Goal: Task Accomplishment & Management: Use online tool/utility

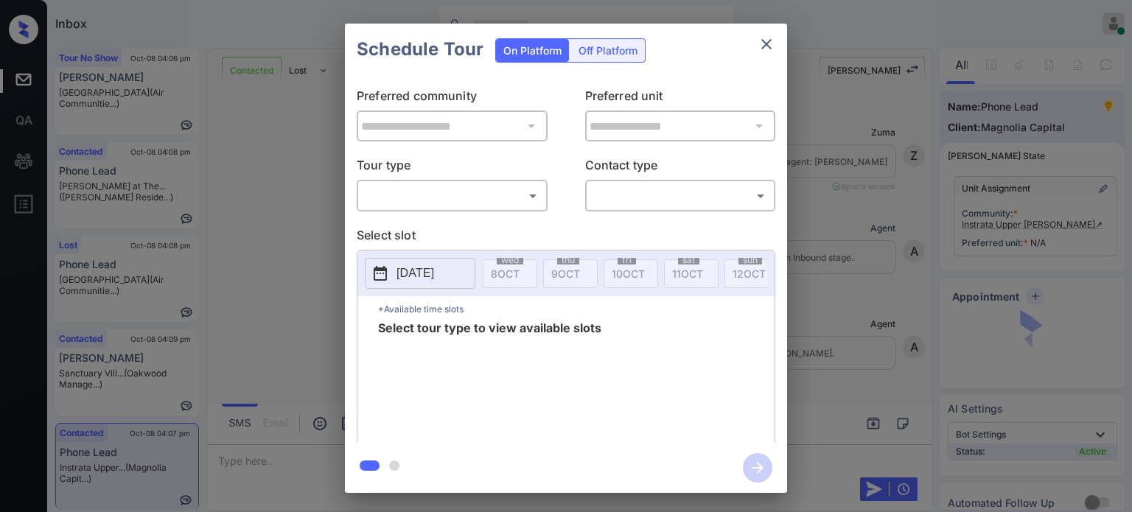
scroll to position [201, 0]
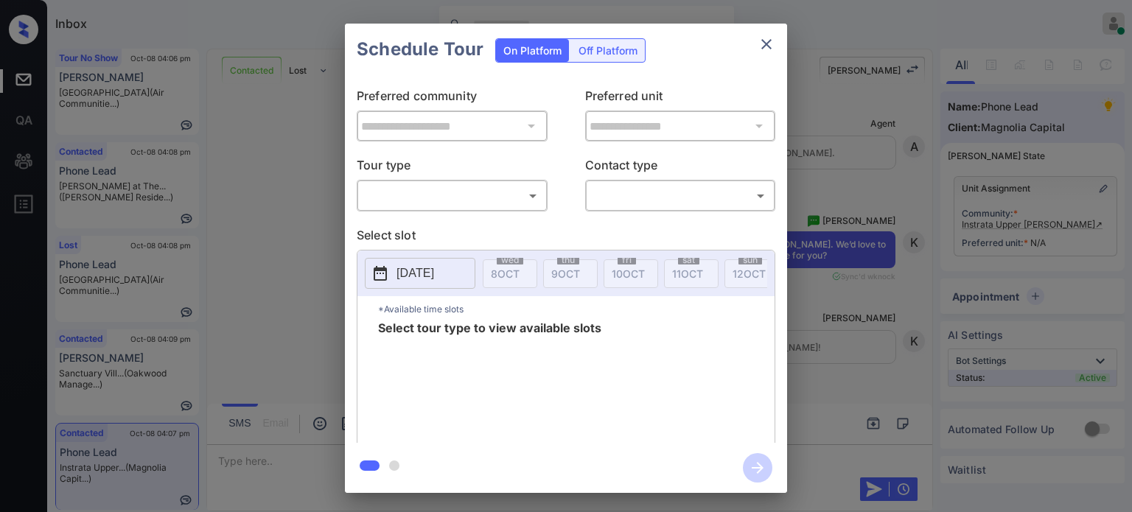
click at [502, 197] on body "Inbox [PERSON_NAME] Online Set yourself offline Set yourself on break Profile S…" at bounding box center [566, 256] width 1132 height 512
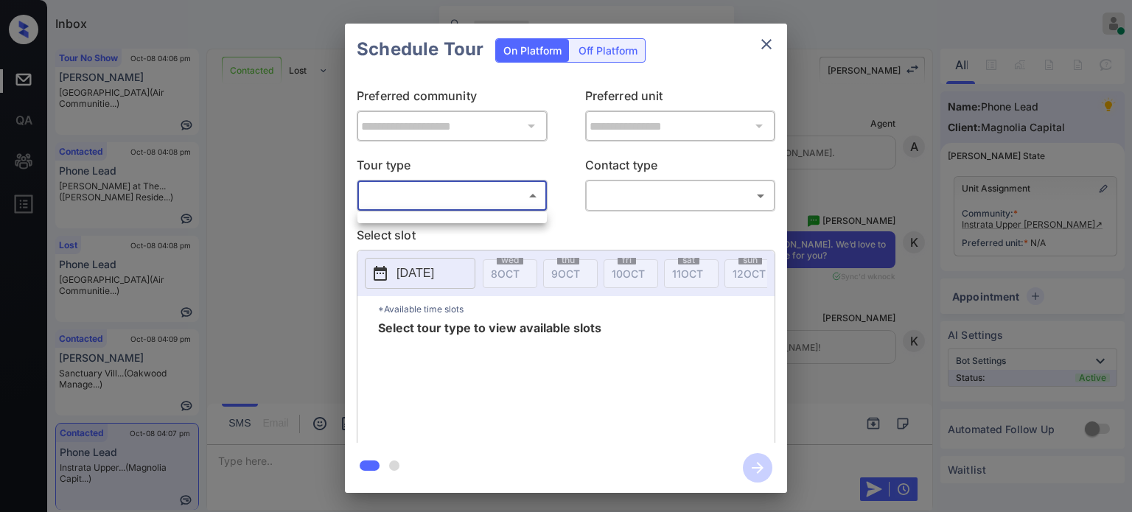
click at [522, 198] on div at bounding box center [566, 256] width 1132 height 512
click at [770, 41] on icon "close" at bounding box center [766, 44] width 10 height 10
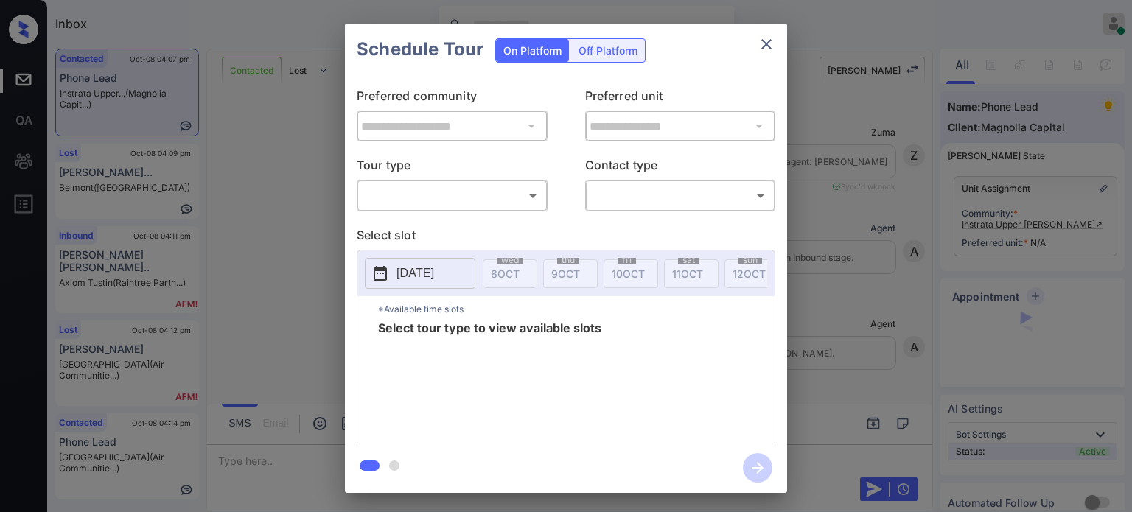
scroll to position [268, 0]
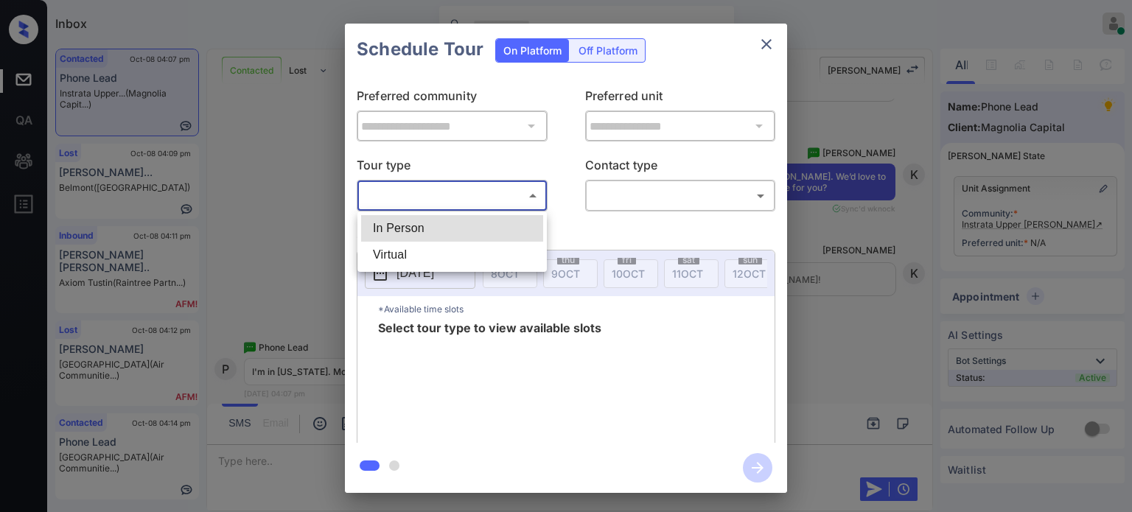
click at [497, 190] on body "Inbox Juan Carlos Manantan Online Set yourself offline Set yourself on break Pr…" at bounding box center [566, 256] width 1132 height 512
click at [759, 43] on div at bounding box center [566, 256] width 1132 height 512
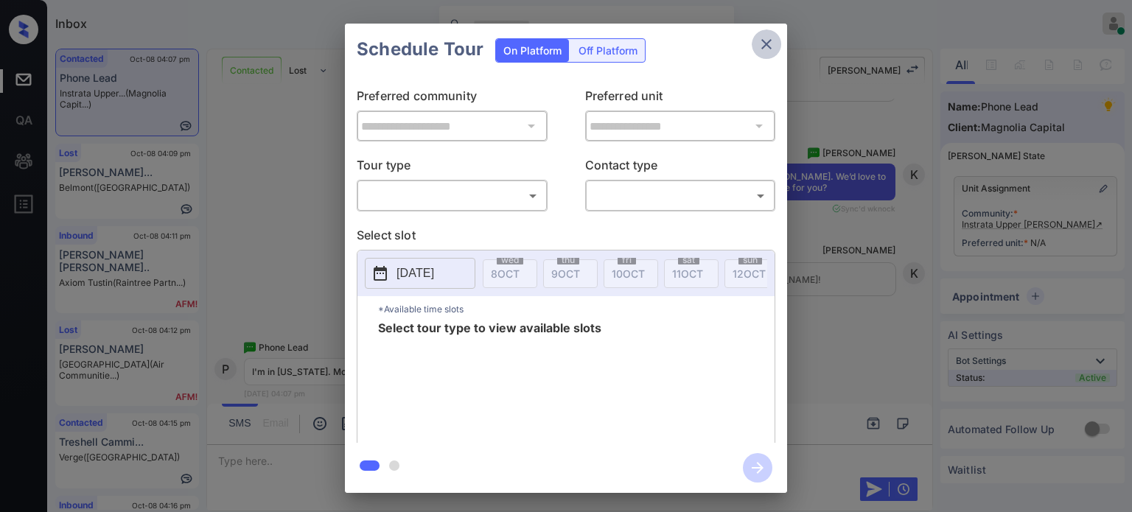
click at [764, 43] on icon "close" at bounding box center [766, 44] width 10 height 10
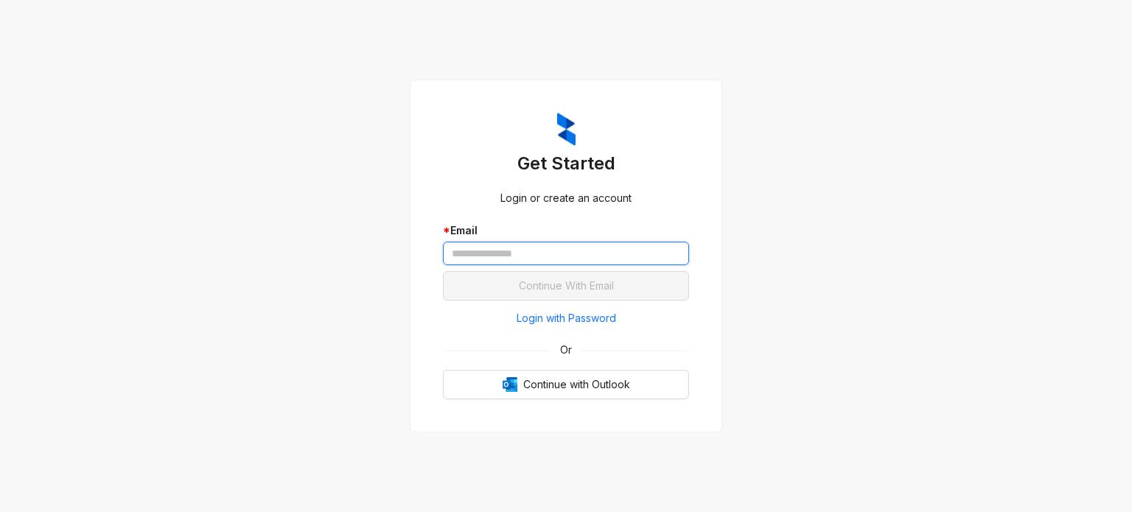
click at [520, 254] on input "text" at bounding box center [566, 254] width 246 height 24
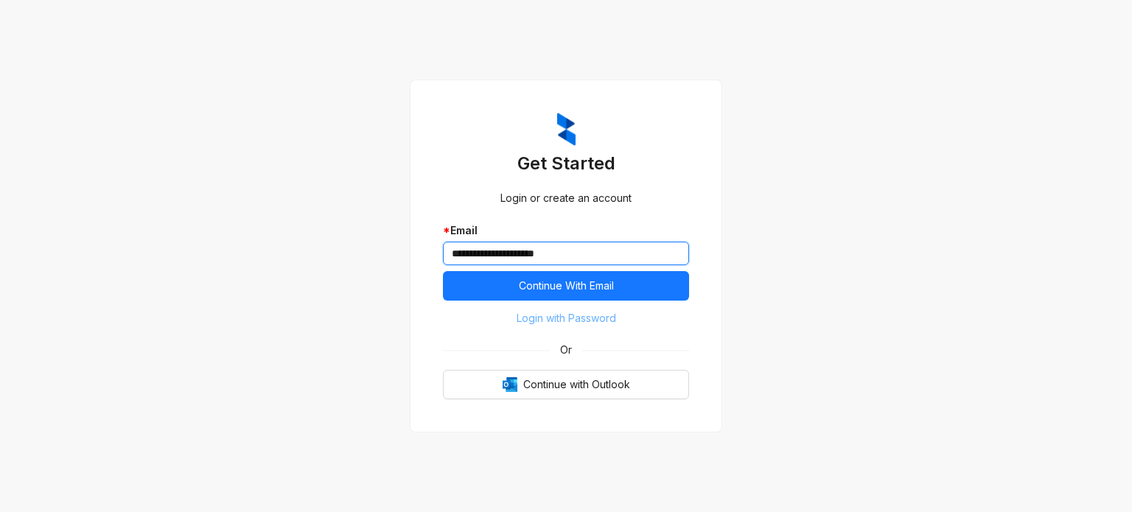
type input "**********"
click at [544, 318] on span "Login with Password" at bounding box center [567, 318] width 100 height 16
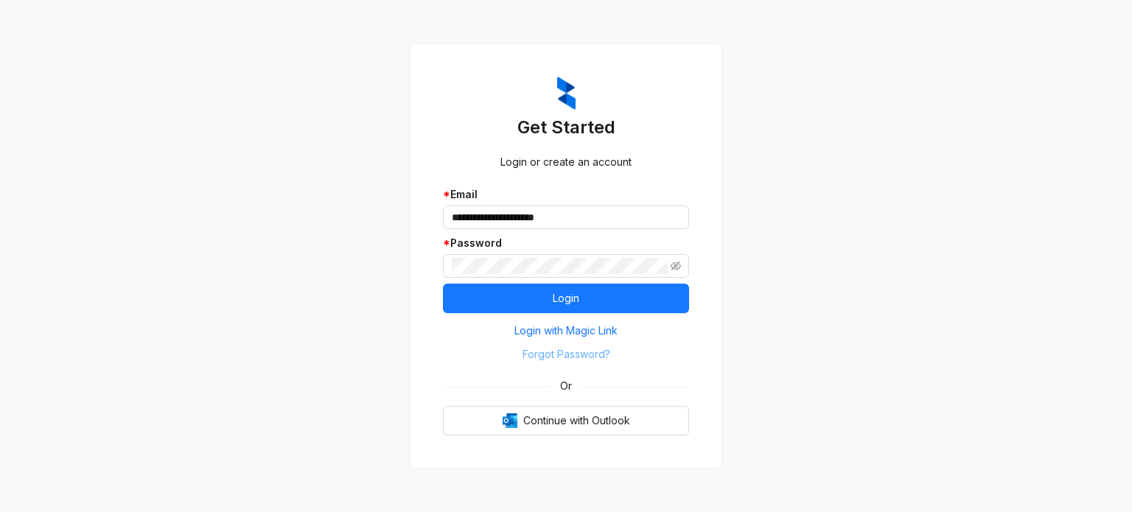
click at [460, 353] on button "Forgot Password?" at bounding box center [566, 355] width 246 height 24
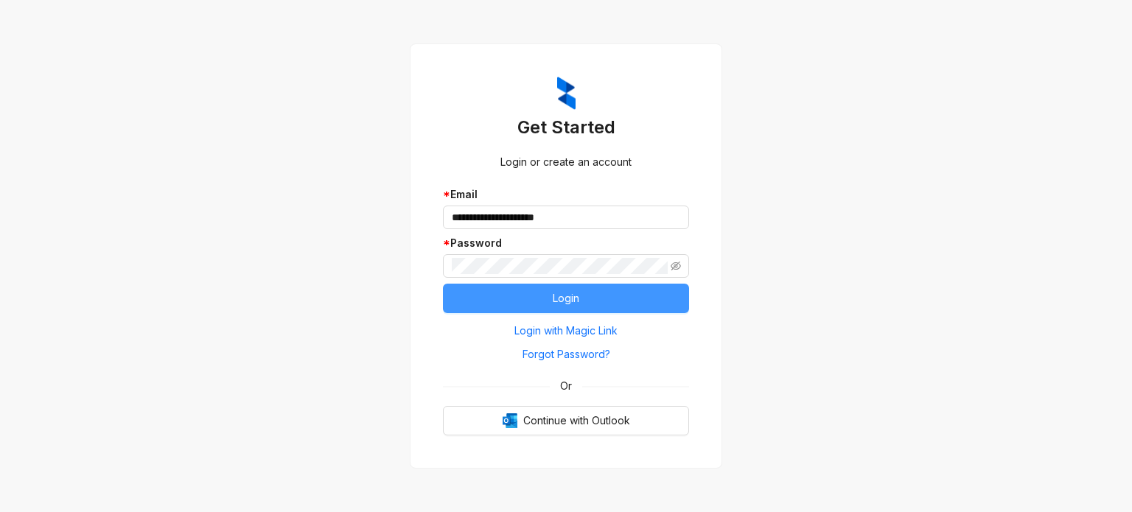
click at [557, 299] on span "Login" at bounding box center [566, 298] width 27 height 16
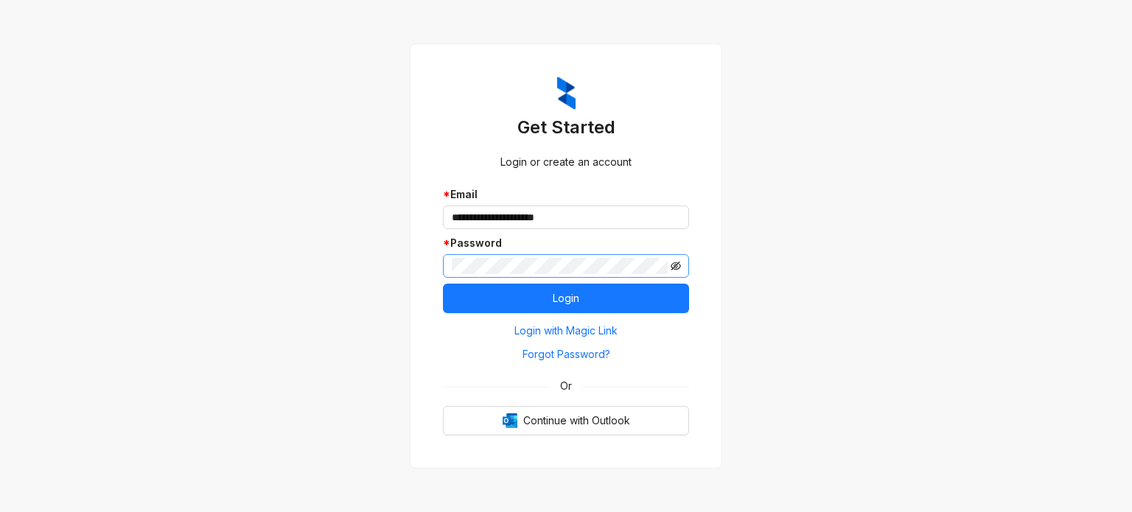
click at [676, 265] on icon "eye-invisible" at bounding box center [676, 266] width 10 height 9
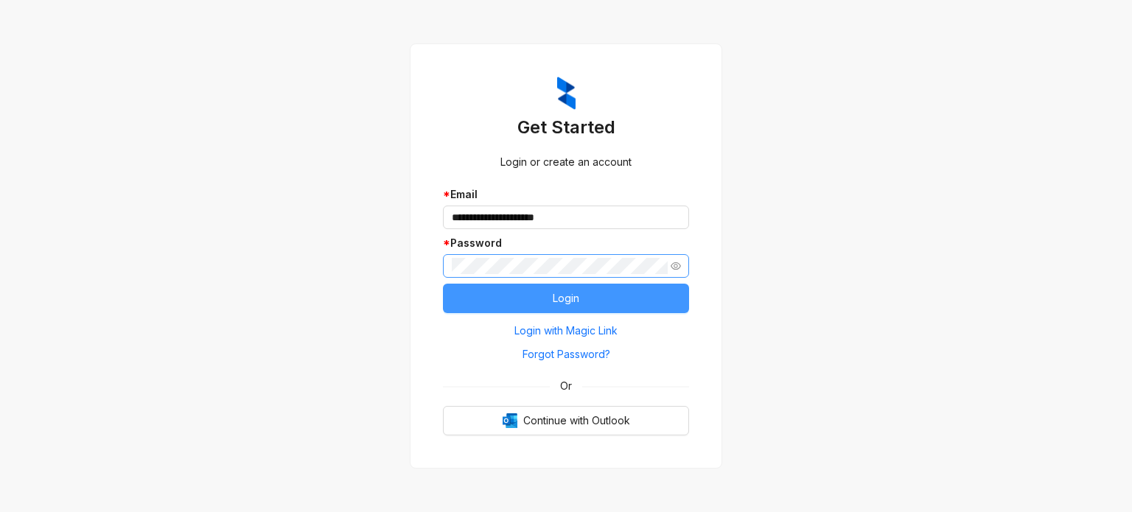
click at [589, 302] on button "Login" at bounding box center [566, 298] width 246 height 29
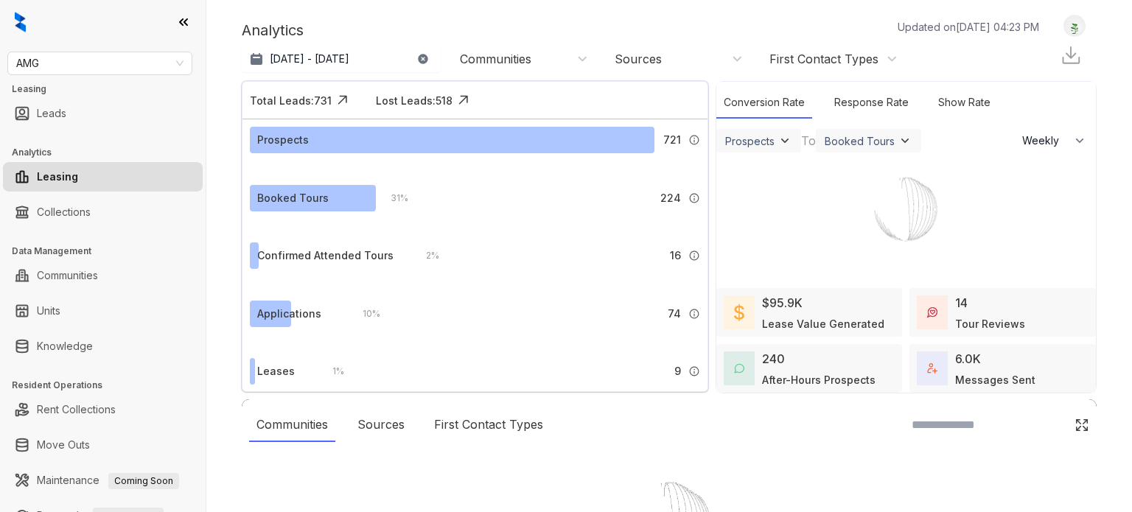
select select "******"
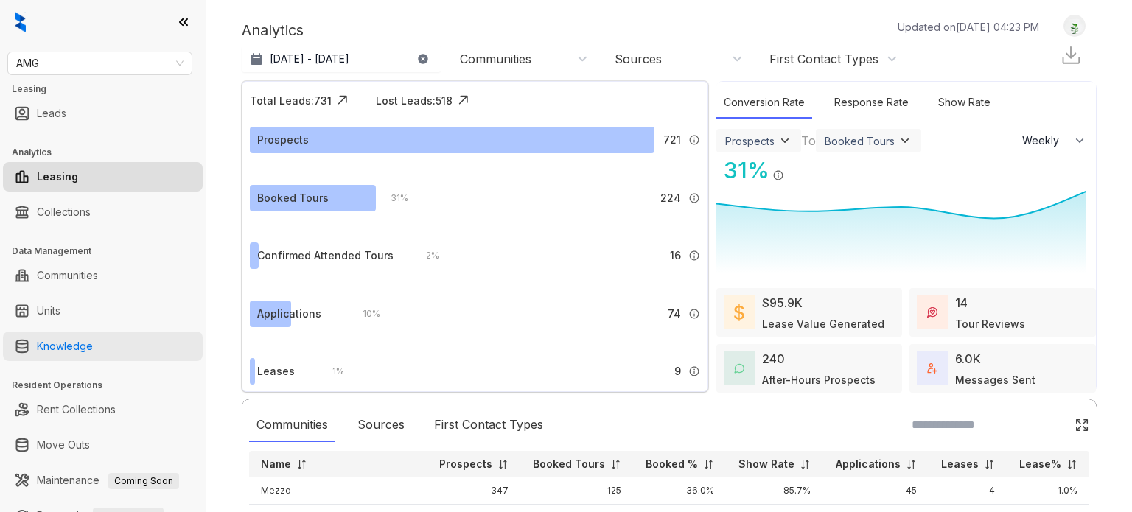
click at [93, 353] on link "Knowledge" at bounding box center [65, 346] width 56 height 29
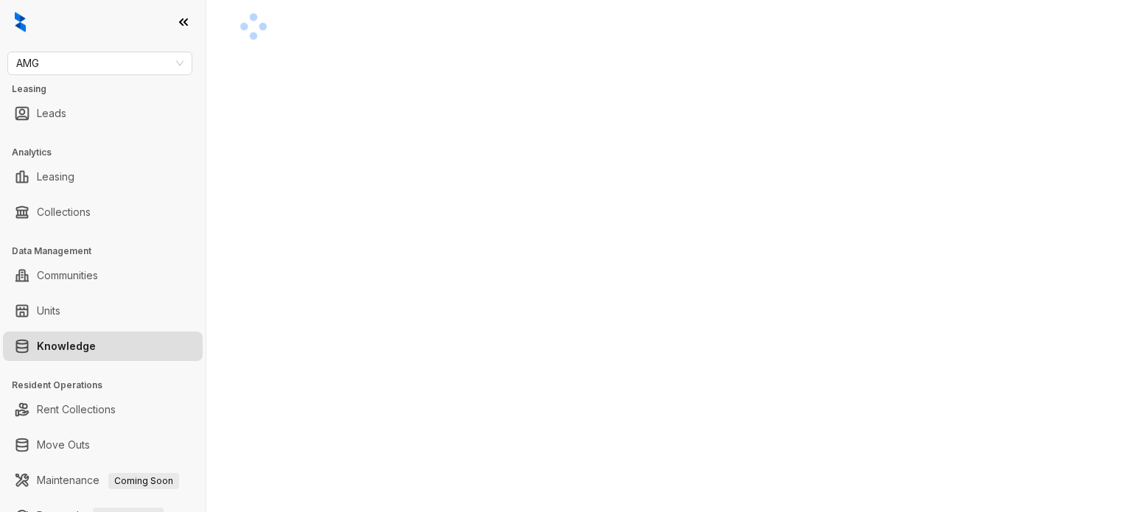
drag, startPoint x: 73, startPoint y: 67, endPoint x: 81, endPoint y: 75, distance: 11.5
click at [73, 67] on span "AMG" at bounding box center [99, 63] width 167 height 22
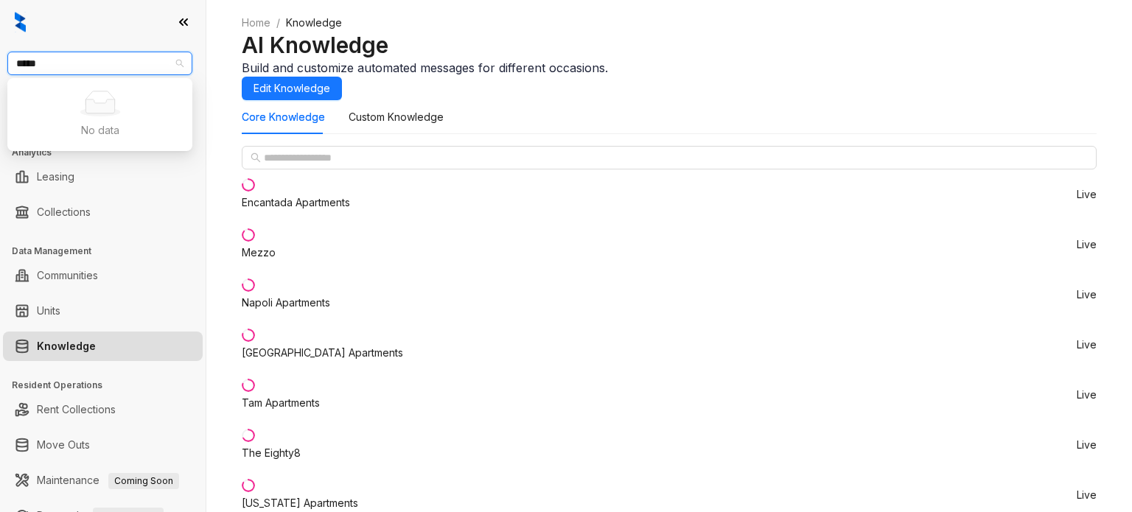
type input "****"
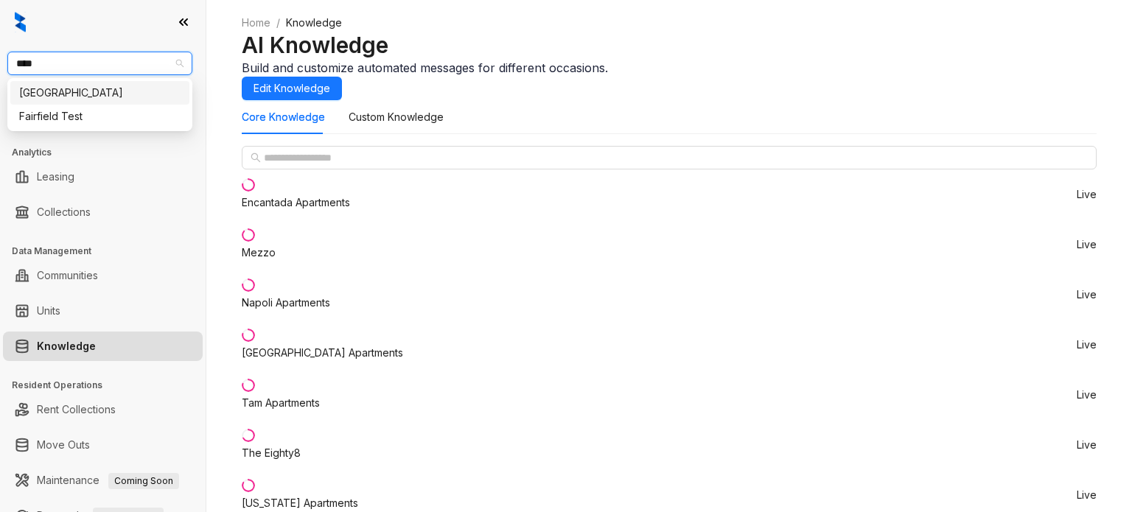
click at [96, 91] on div "Fairfield" at bounding box center [99, 93] width 161 height 16
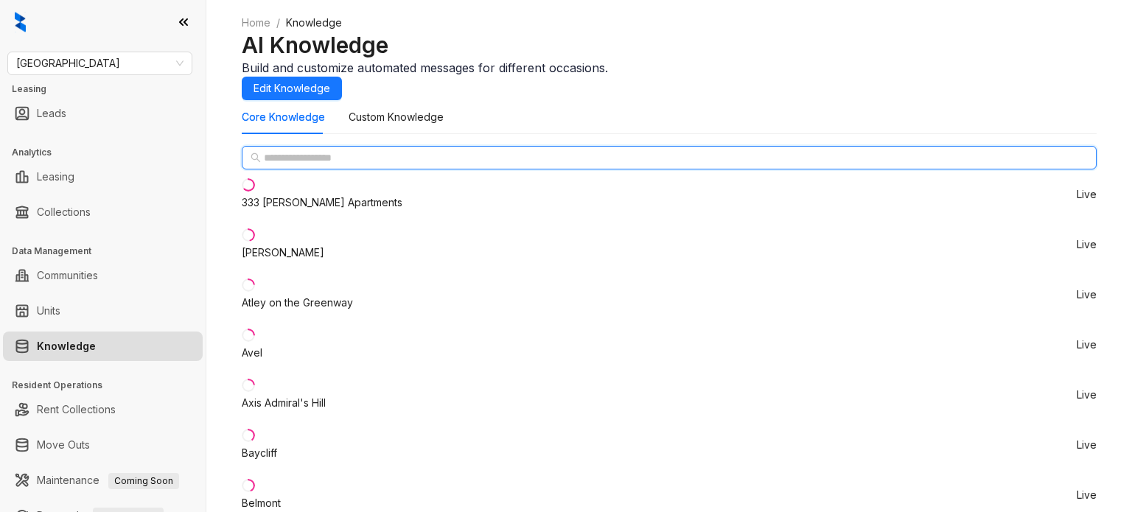
click at [306, 166] on input "text" at bounding box center [670, 158] width 812 height 16
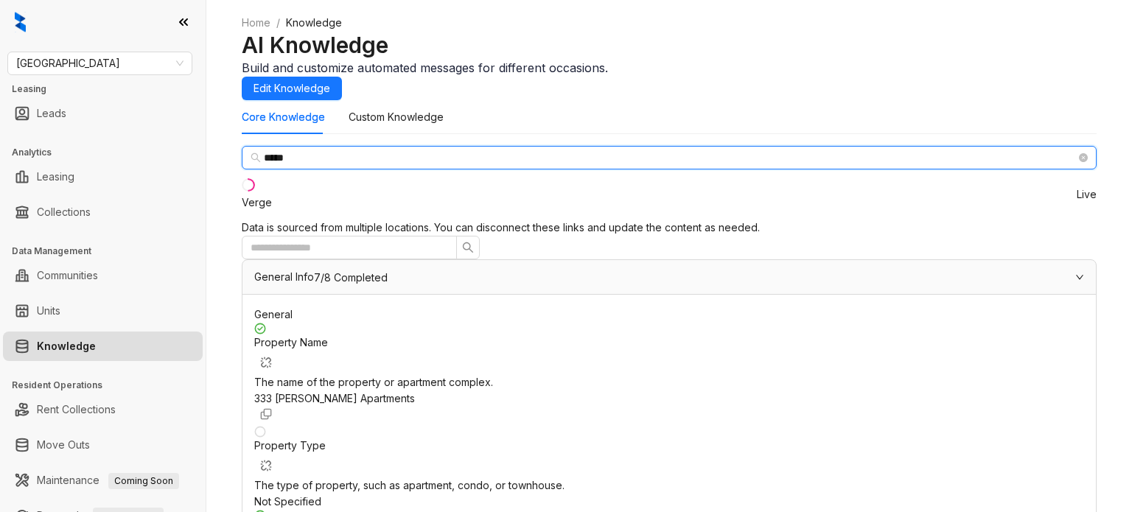
type input "*****"
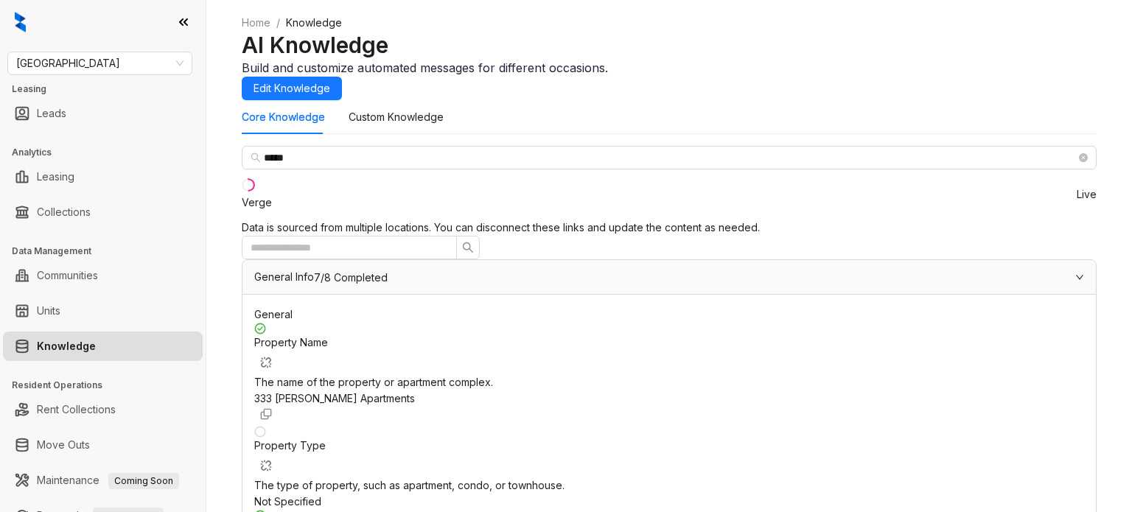
click at [324, 220] on li "Verge Live" at bounding box center [669, 195] width 855 height 50
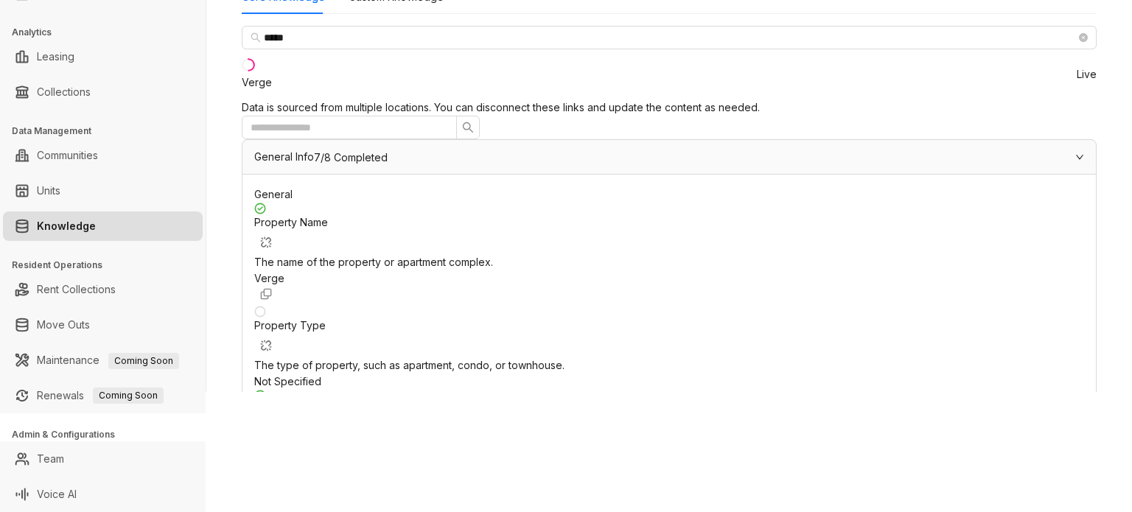
scroll to position [1032, 0]
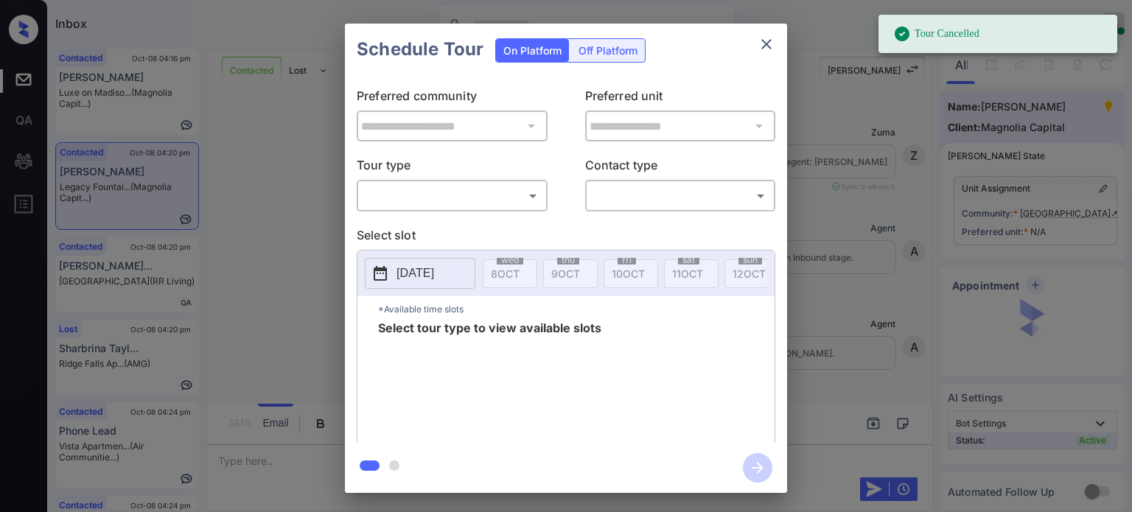
scroll to position [779, 0]
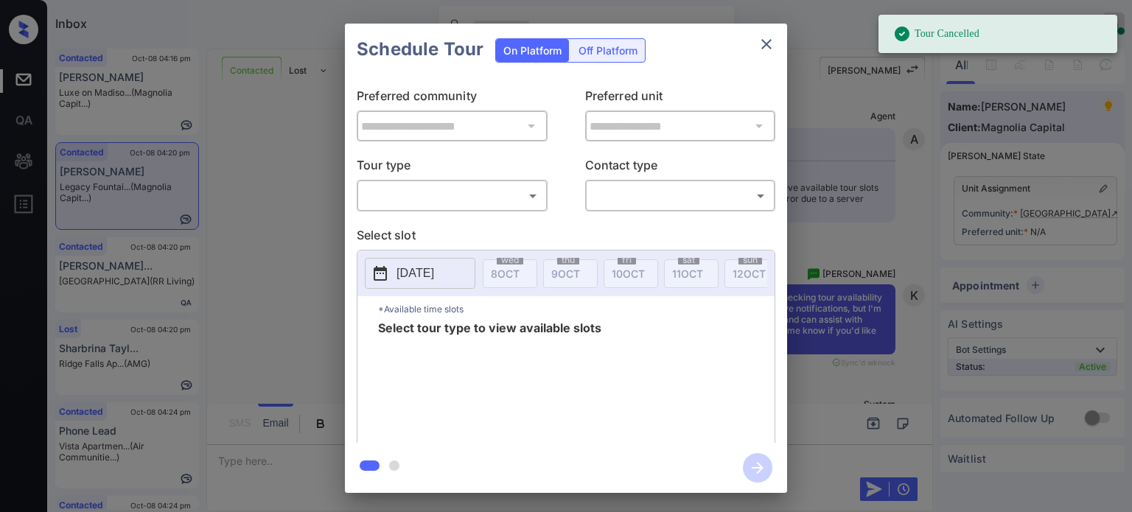
click at [501, 185] on body "Tour Cancelled Inbox Juan Carlos Manantan Online Set yourself offline Set yours…" at bounding box center [566, 256] width 1132 height 512
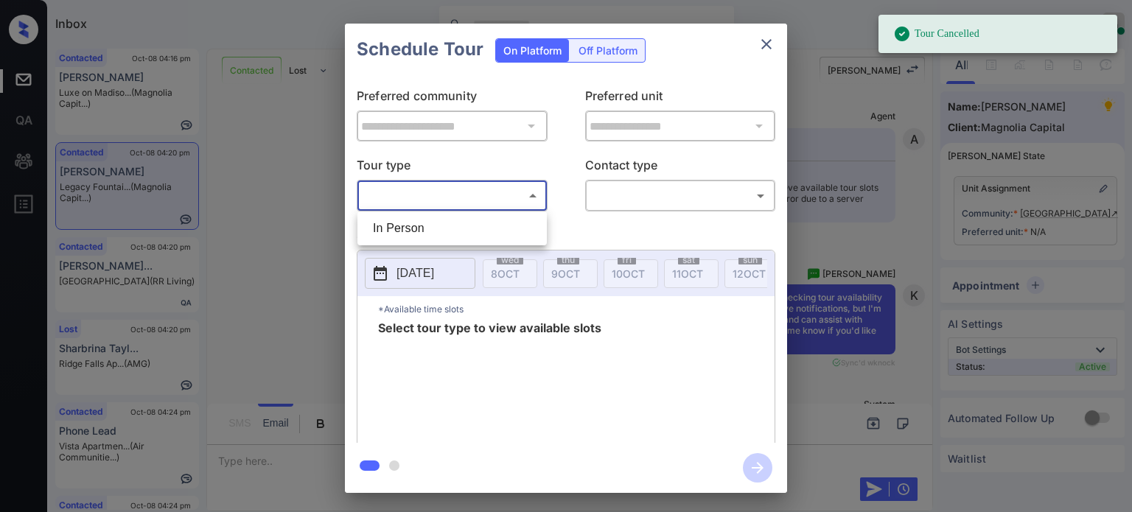
click at [447, 238] on li "In Person" at bounding box center [452, 228] width 182 height 27
type input "********"
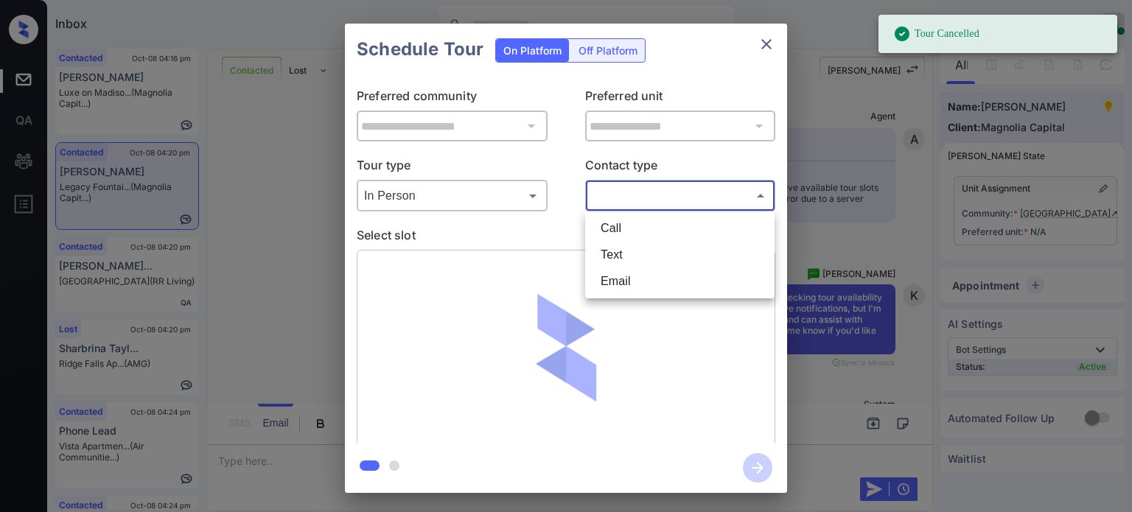
click at [665, 194] on body "Tour Cancelled Inbox Juan Carlos Manantan Online Set yourself offline Set yours…" at bounding box center [566, 256] width 1132 height 512
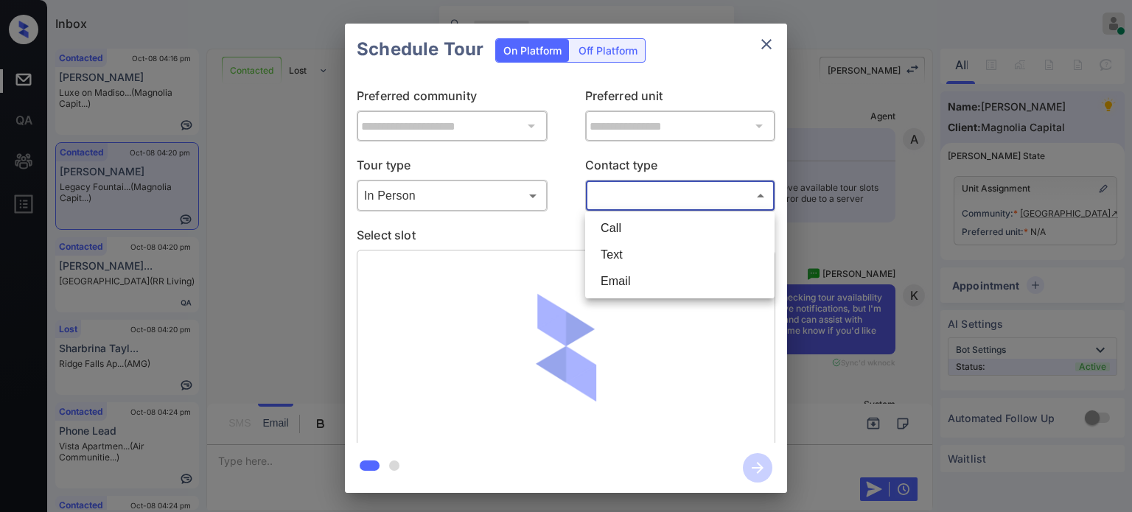
click at [621, 257] on li "Text" at bounding box center [680, 255] width 182 height 27
type input "****"
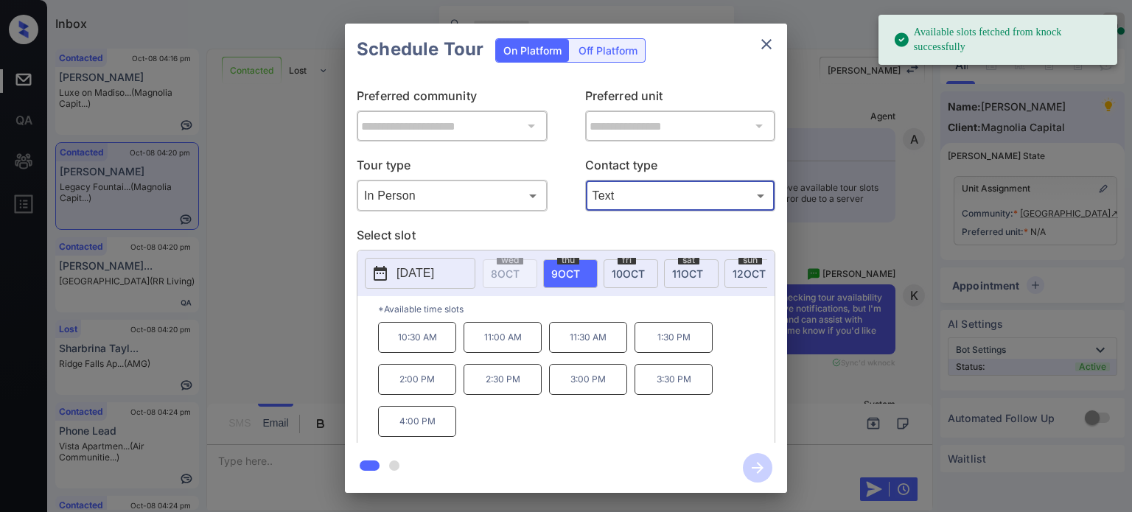
click at [414, 276] on p "2025-10-09" at bounding box center [416, 274] width 38 height 18
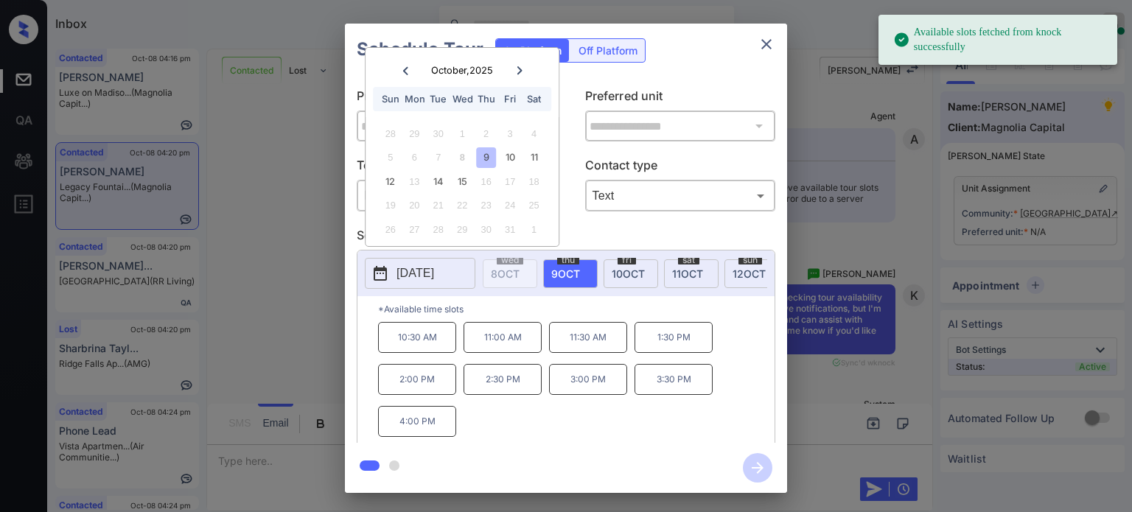
click at [533, 179] on div "18" at bounding box center [534, 182] width 20 height 20
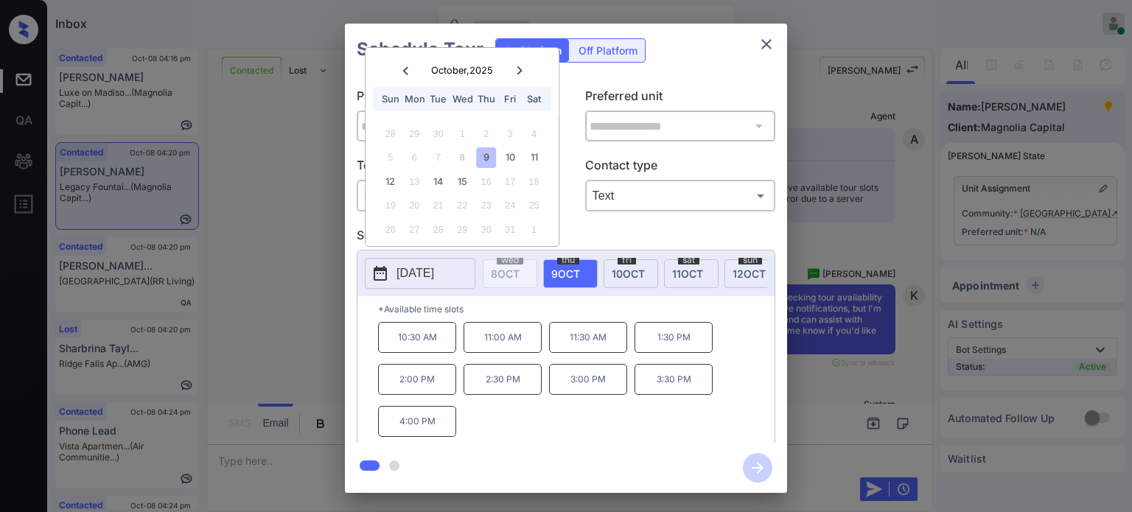
click at [773, 38] on icon "close" at bounding box center [767, 44] width 18 height 18
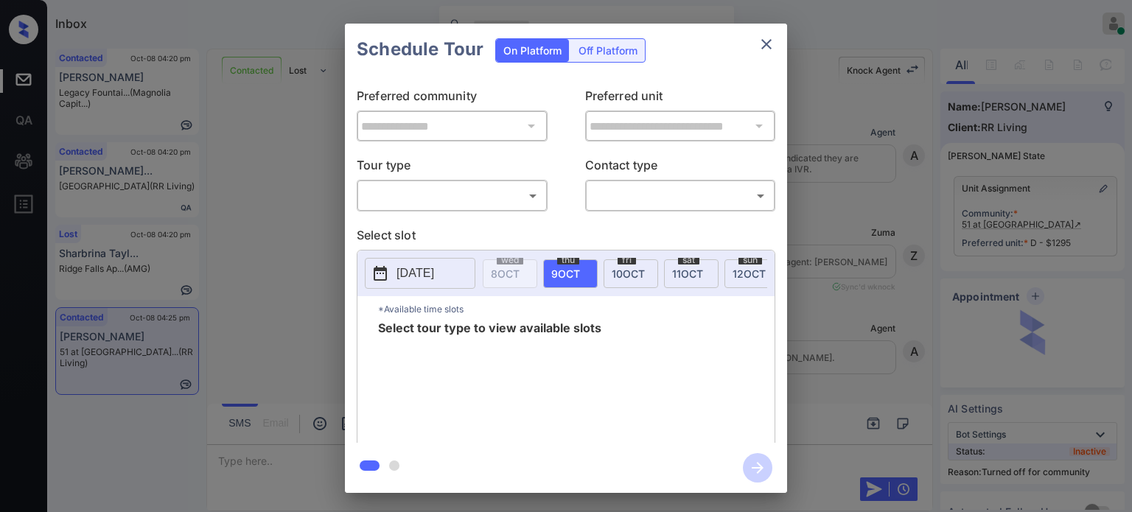
scroll to position [9178, 0]
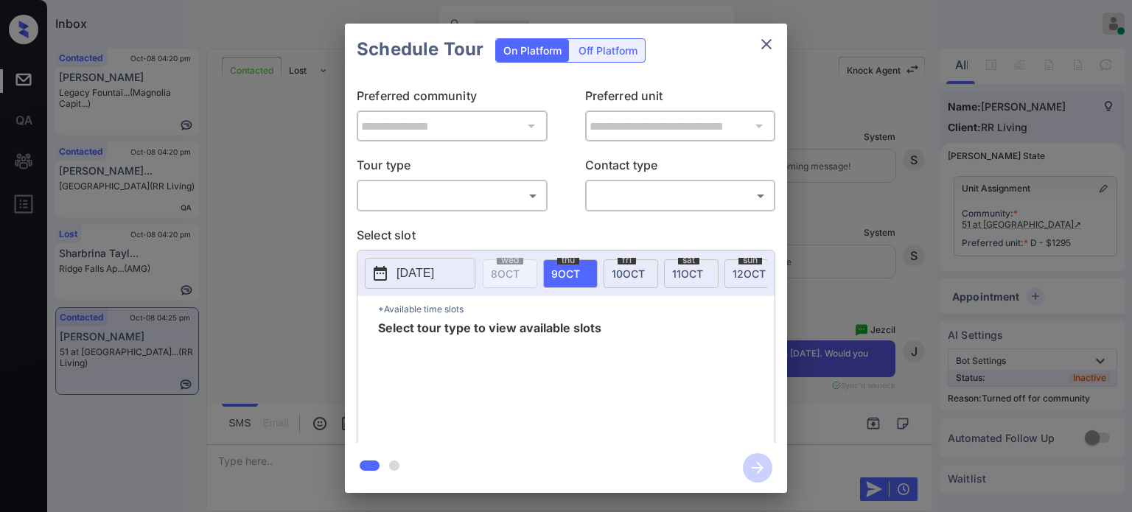
click at [773, 49] on icon "close" at bounding box center [767, 44] width 18 height 18
click at [502, 199] on body "Inbox Juan Carlos Manantan Online Set yourself offline Set yourself on break Pr…" at bounding box center [566, 256] width 1132 height 512
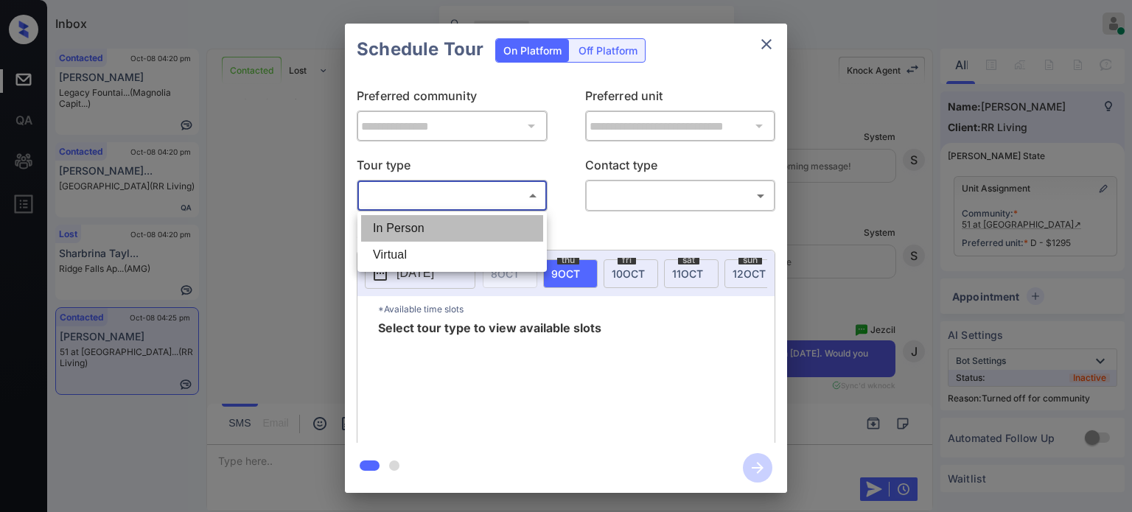
click at [438, 223] on li "In Person" at bounding box center [452, 228] width 182 height 27
type input "********"
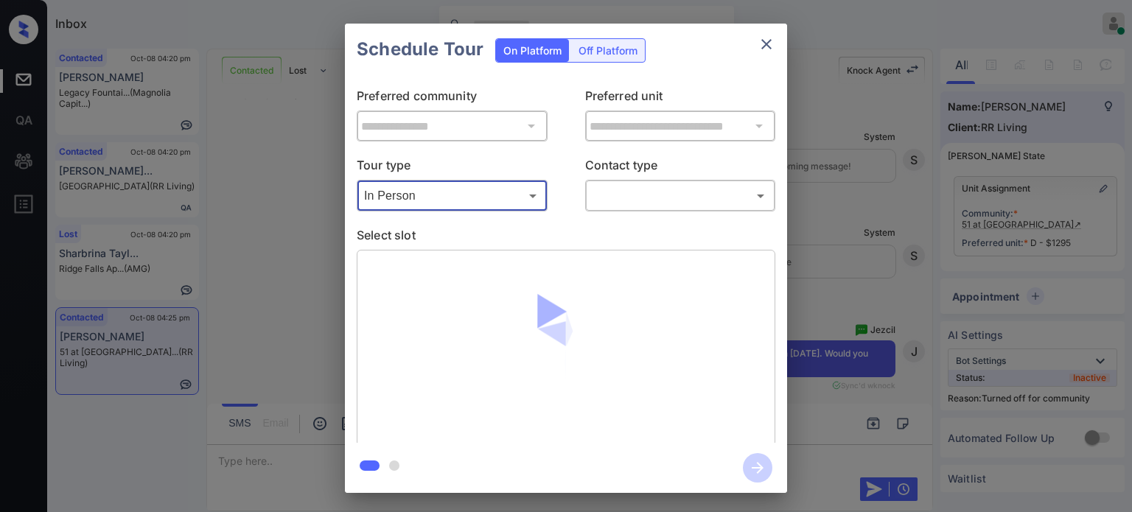
click at [631, 193] on body "Inbox Juan Carlos Manantan Online Set yourself offline Set yourself on break Pr…" at bounding box center [566, 256] width 1132 height 512
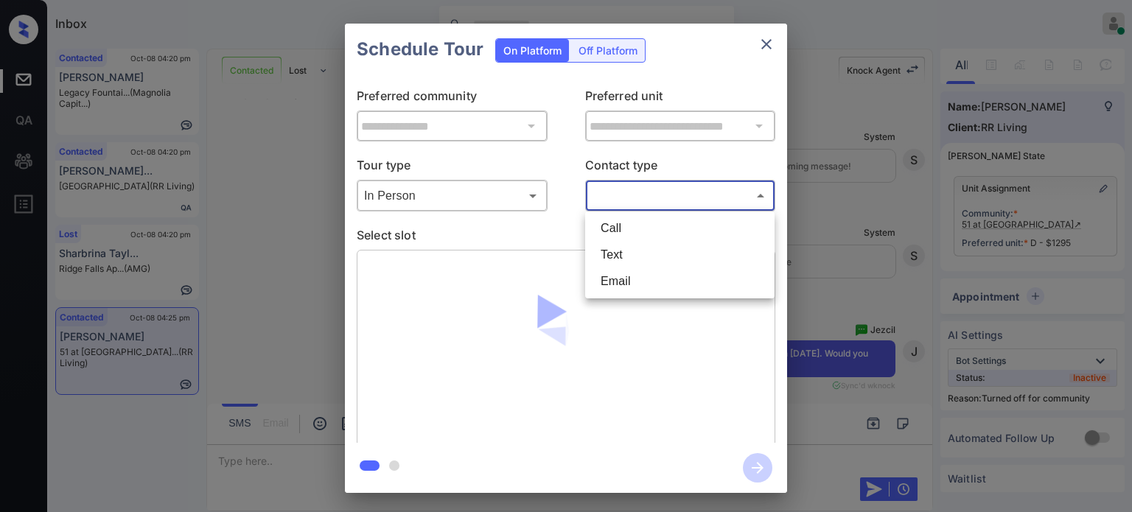
click at [610, 259] on li "Text" at bounding box center [680, 255] width 182 height 27
type input "****"
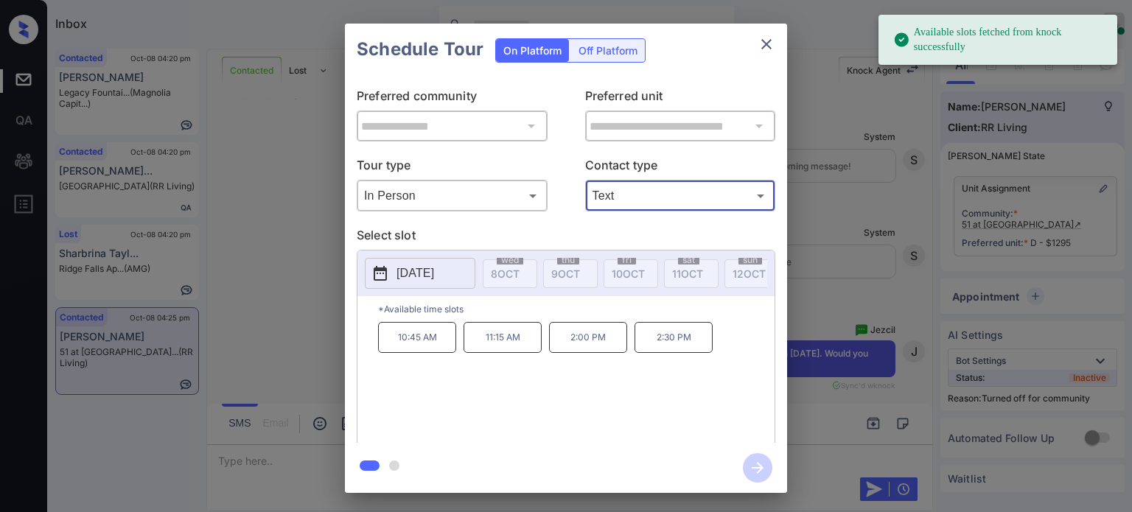
click at [429, 279] on p "2025-10-14" at bounding box center [416, 274] width 38 height 18
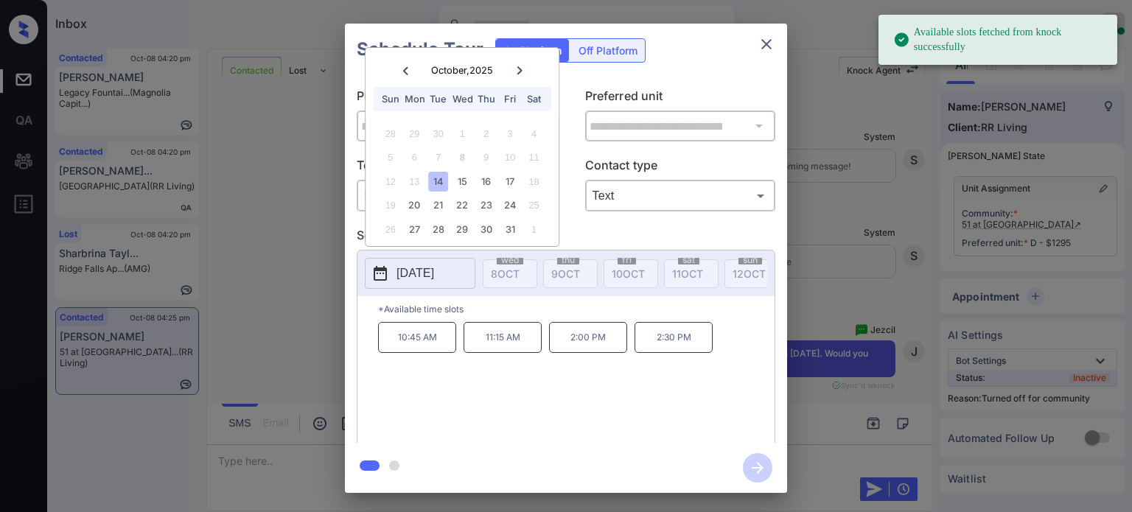
click at [439, 175] on div "14" at bounding box center [438, 182] width 20 height 20
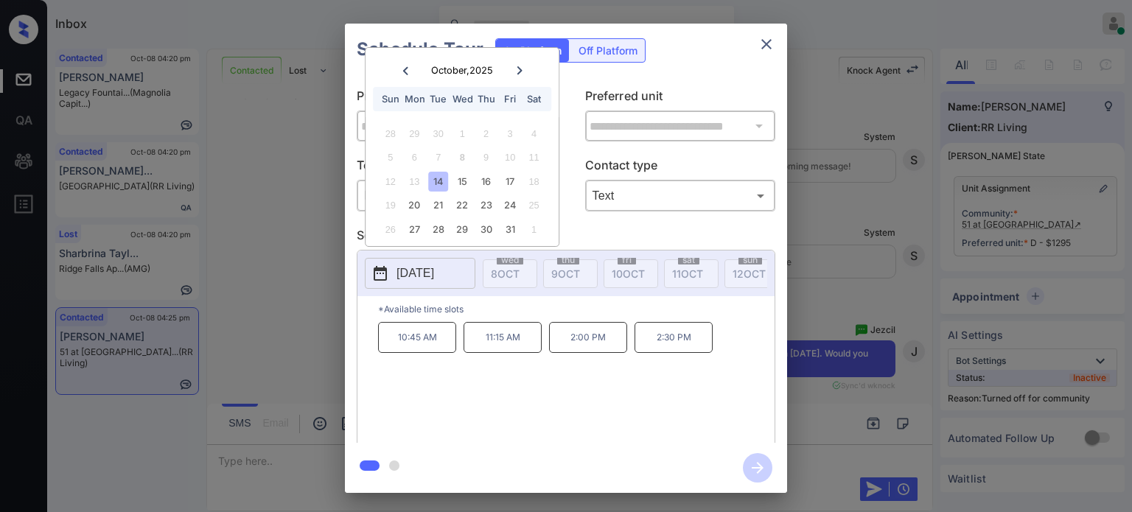
click at [526, 380] on div "10:45 AM 11:15 AM 2:00 PM 2:30 PM" at bounding box center [576, 381] width 397 height 118
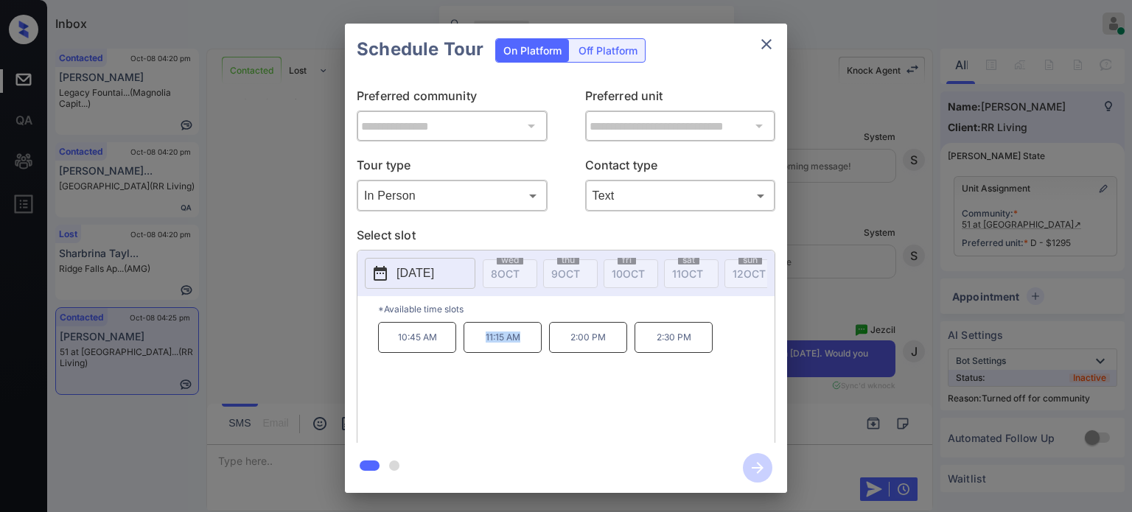
drag, startPoint x: 541, startPoint y: 345, endPoint x: 481, endPoint y: 346, distance: 60.5
click at [481, 346] on div "10:45 AM 11:15 AM 2:00 PM 2:30 PM" at bounding box center [576, 381] width 397 height 118
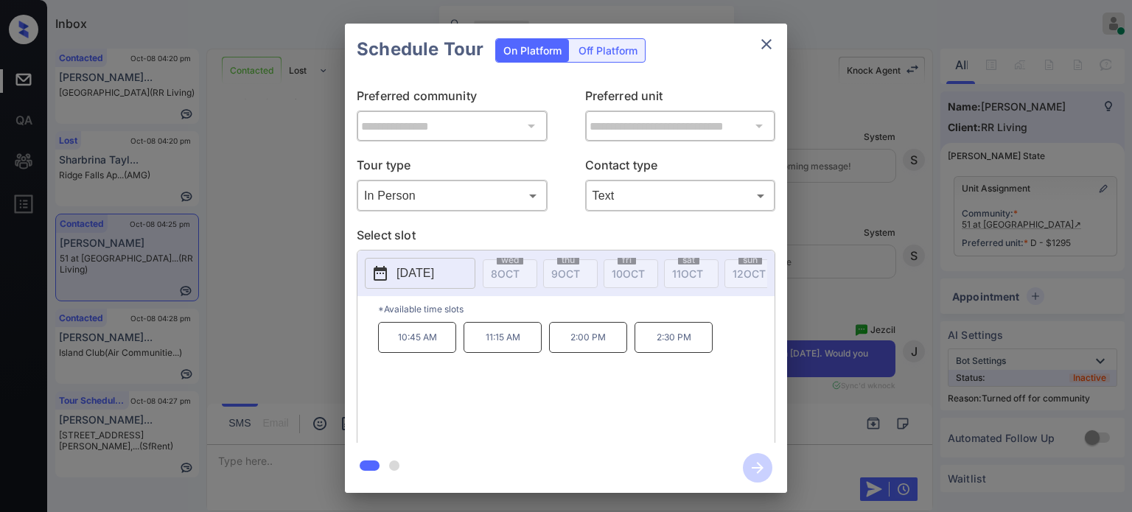
click at [454, 377] on div "10:45 AM 11:15 AM 2:00 PM 2:30 PM" at bounding box center [576, 381] width 397 height 118
drag, startPoint x: 459, startPoint y: 350, endPoint x: 366, endPoint y: 349, distance: 92.9
click at [366, 349] on div "*Available time slots 10:45 AM 11:15 AM 2:00 PM 2:30 PM" at bounding box center [566, 371] width 417 height 151
click at [579, 397] on div "10:45 AM 11:15 AM 2:00 PM 2:30 PM" at bounding box center [576, 381] width 397 height 118
drag, startPoint x: 545, startPoint y: 348, endPoint x: 478, endPoint y: 348, distance: 67.1
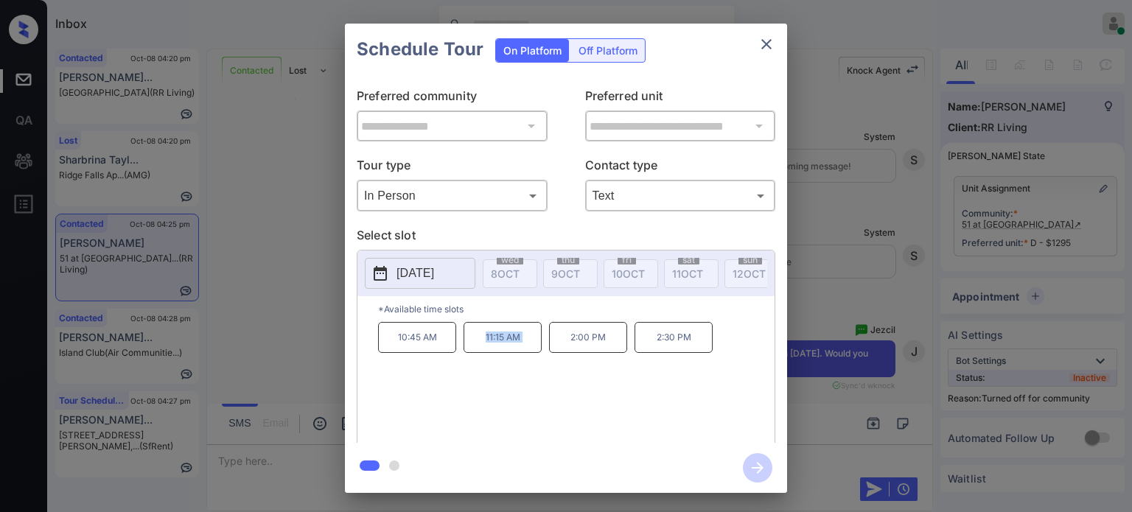
click at [478, 348] on div "10:45 AM 11:15 AM 2:00 PM 2:30 PM" at bounding box center [576, 381] width 397 height 118
copy p "11:15 AM"
click at [763, 46] on icon "close" at bounding box center [766, 44] width 10 height 10
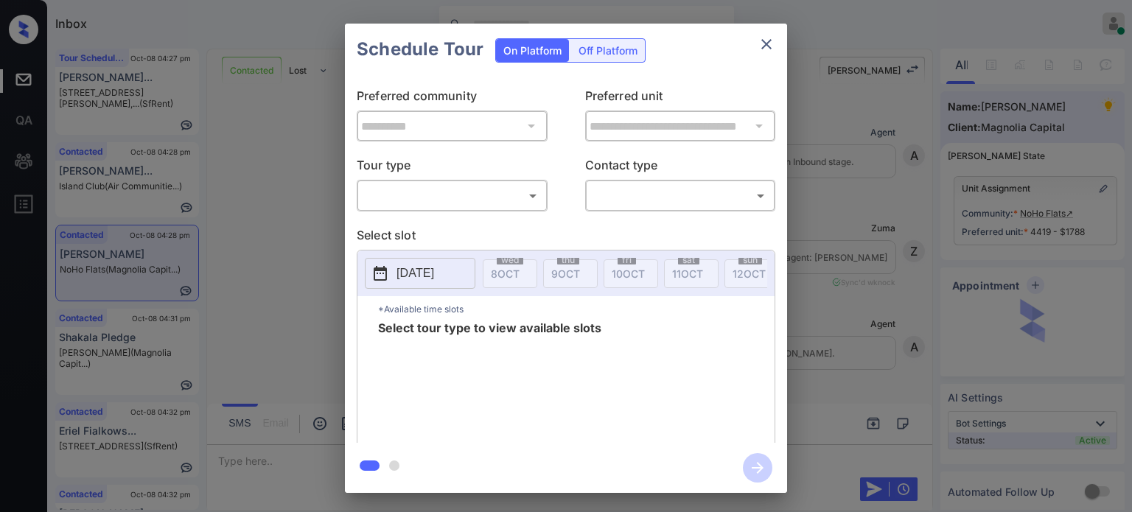
scroll to position [628, 0]
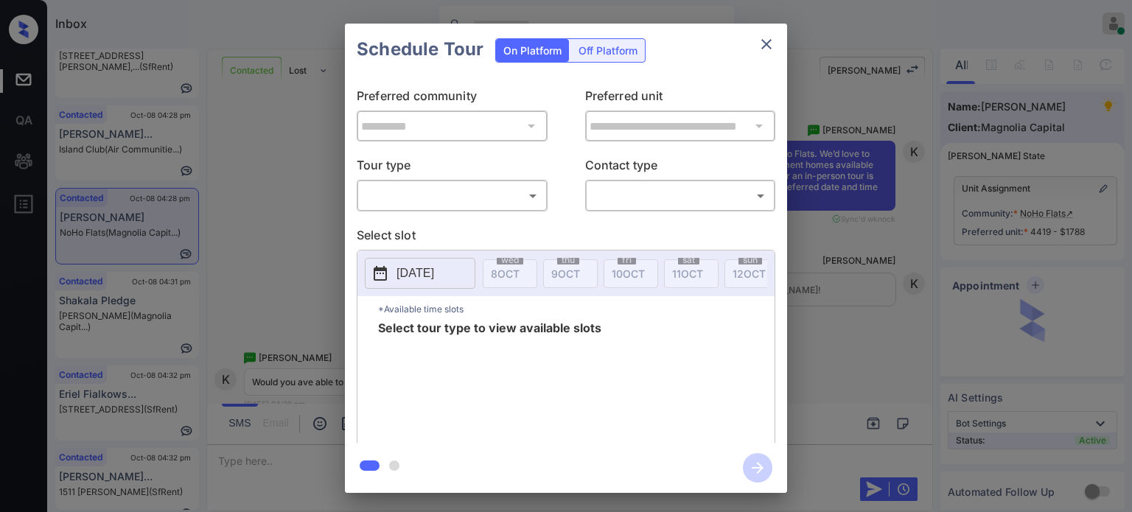
click at [457, 197] on body "Inbox [PERSON_NAME] Online Set yourself offline Set yourself on break Profile S…" at bounding box center [566, 256] width 1132 height 512
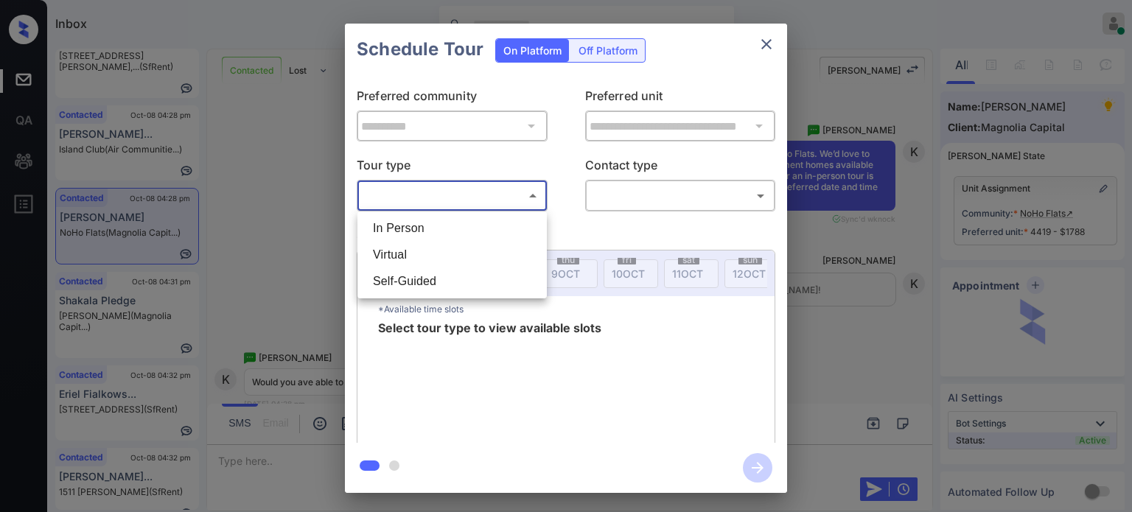
click at [421, 231] on li "In Person" at bounding box center [452, 228] width 182 height 27
type input "********"
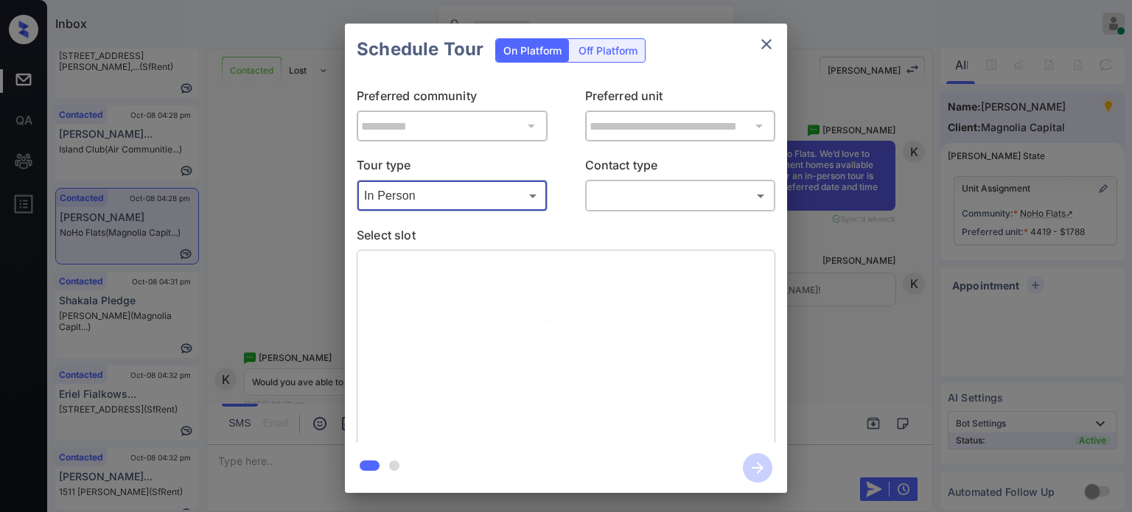
click at [630, 201] on body "Inbox [PERSON_NAME] Online Set yourself offline Set yourself on break Profile S…" at bounding box center [566, 256] width 1132 height 512
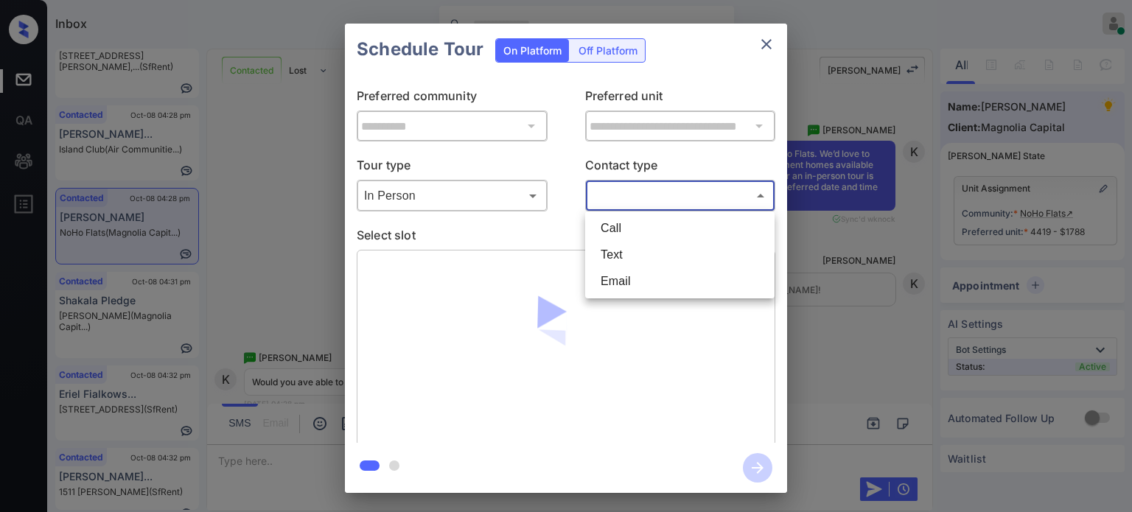
click at [625, 262] on li "Text" at bounding box center [680, 255] width 182 height 27
type input "****"
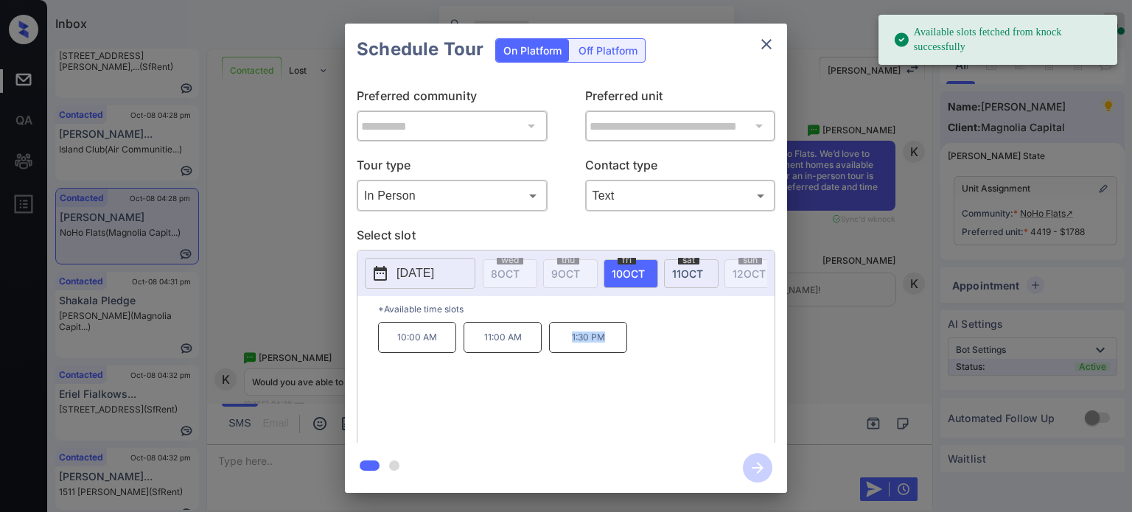
drag, startPoint x: 627, startPoint y: 344, endPoint x: 569, endPoint y: 342, distance: 57.5
click at [569, 342] on div "10:00 AM 11:00 AM 1:30 PM" at bounding box center [576, 381] width 397 height 118
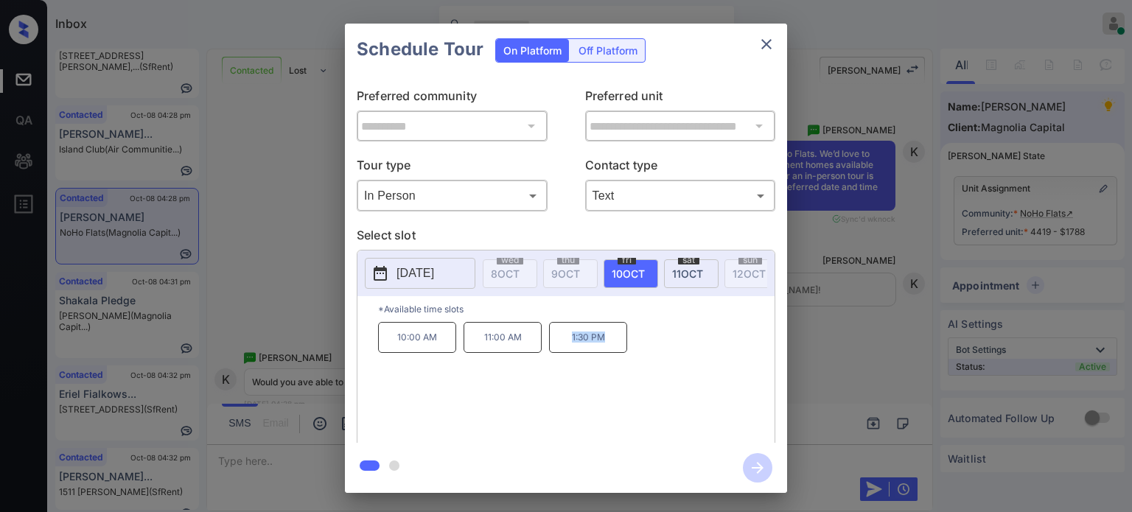
copy p "1:30 PM"
click at [775, 40] on button "close" at bounding box center [766, 43] width 29 height 29
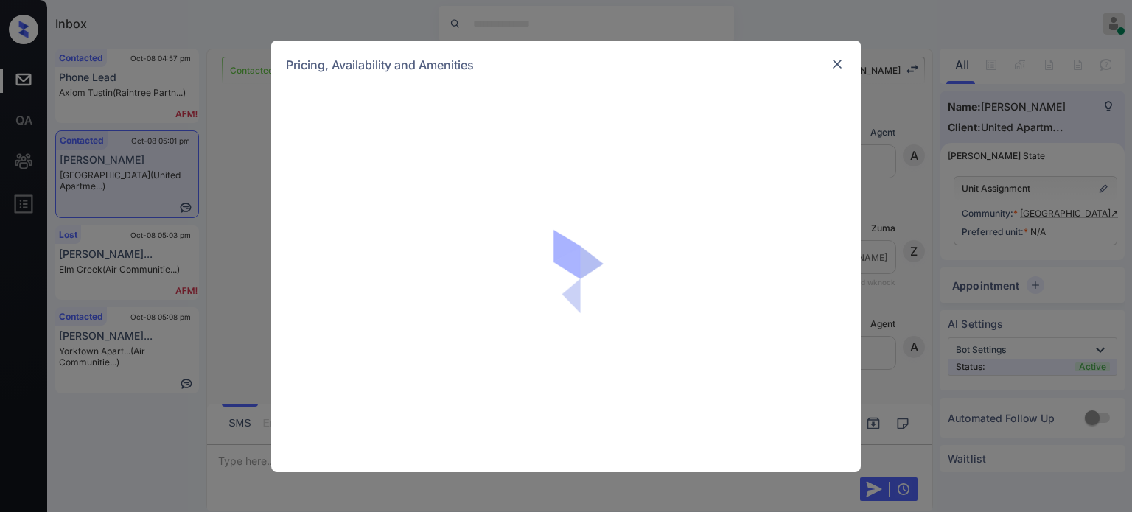
scroll to position [584, 0]
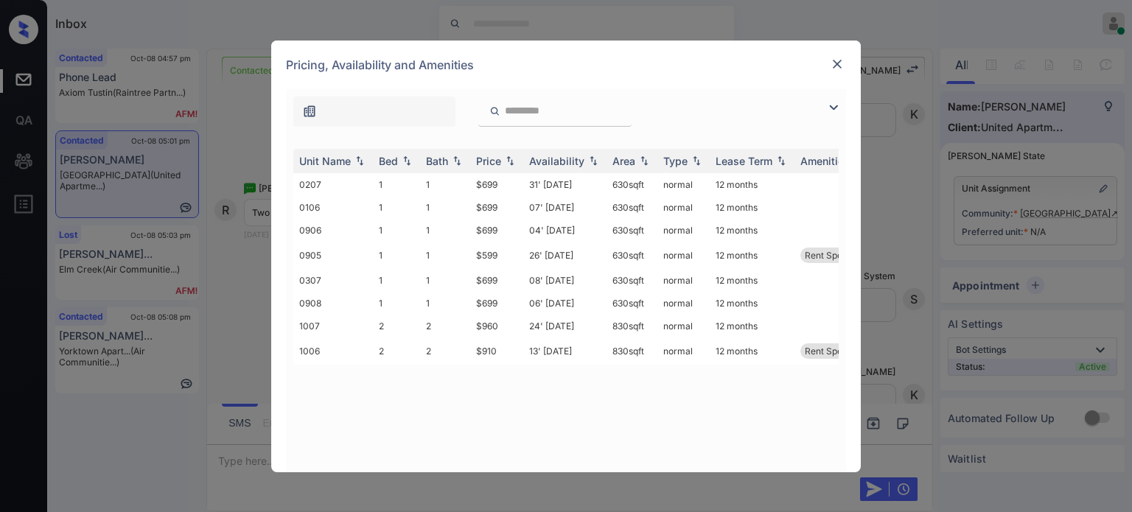
click at [837, 109] on img at bounding box center [834, 108] width 18 height 18
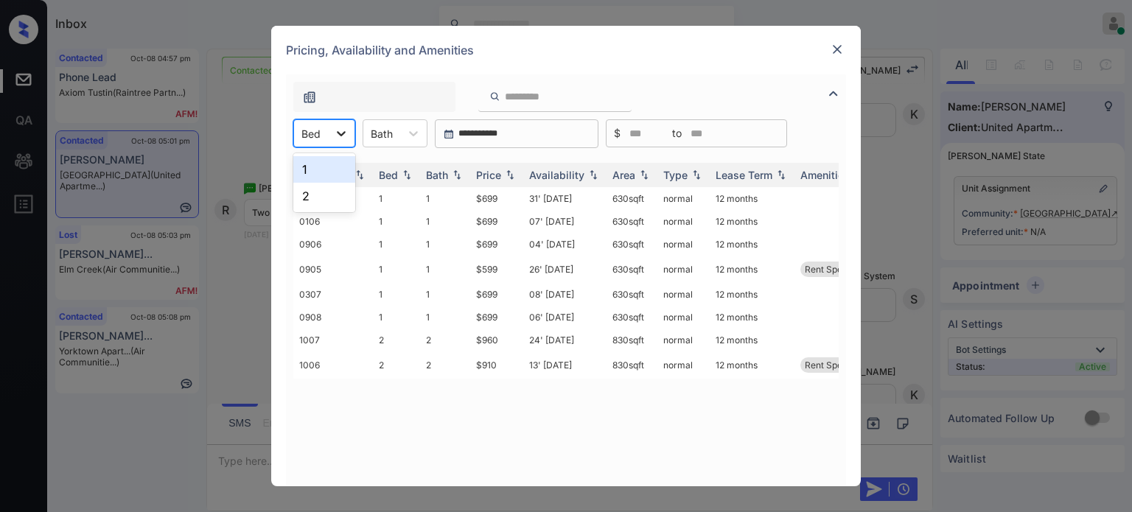
click at [345, 137] on icon at bounding box center [341, 133] width 15 height 15
click at [319, 190] on div "2" at bounding box center [324, 196] width 62 height 27
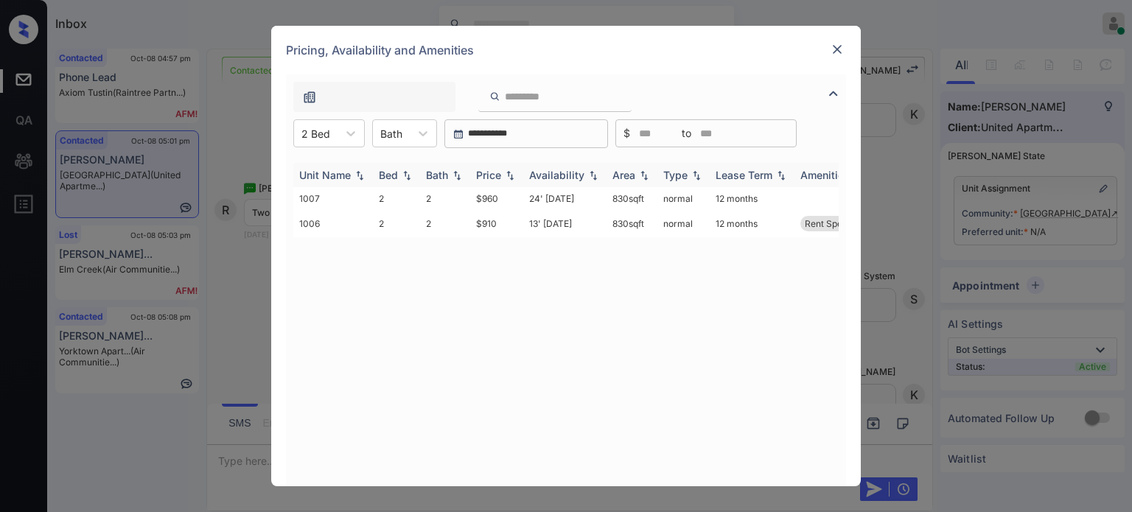
click at [501, 176] on div "Price" at bounding box center [488, 175] width 25 height 13
click at [572, 200] on td "13' [DATE]" at bounding box center [564, 200] width 83 height 27
click at [572, 200] on td "13' Sep 25" at bounding box center [564, 200] width 83 height 27
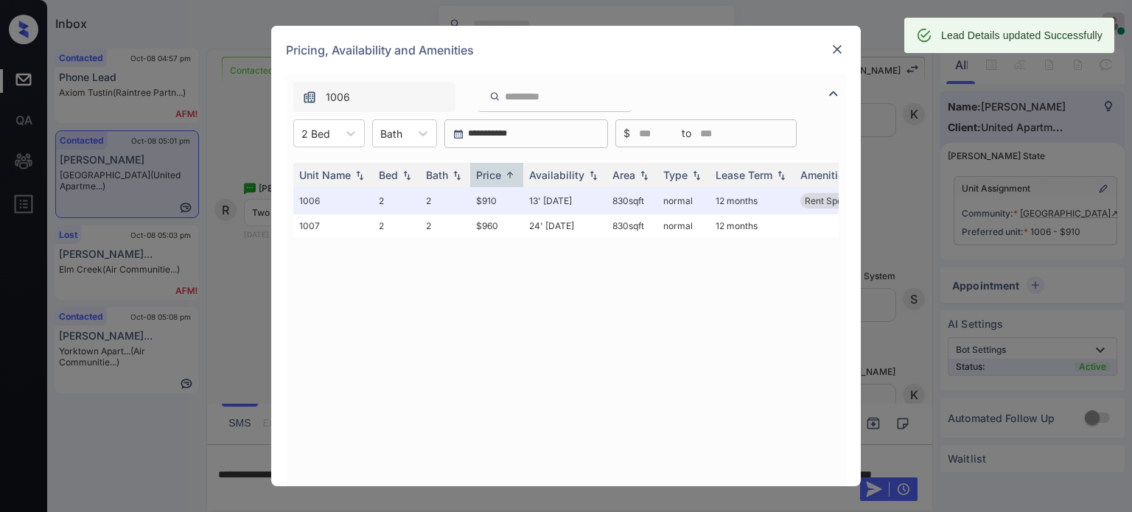
click at [839, 43] on img at bounding box center [837, 49] width 15 height 15
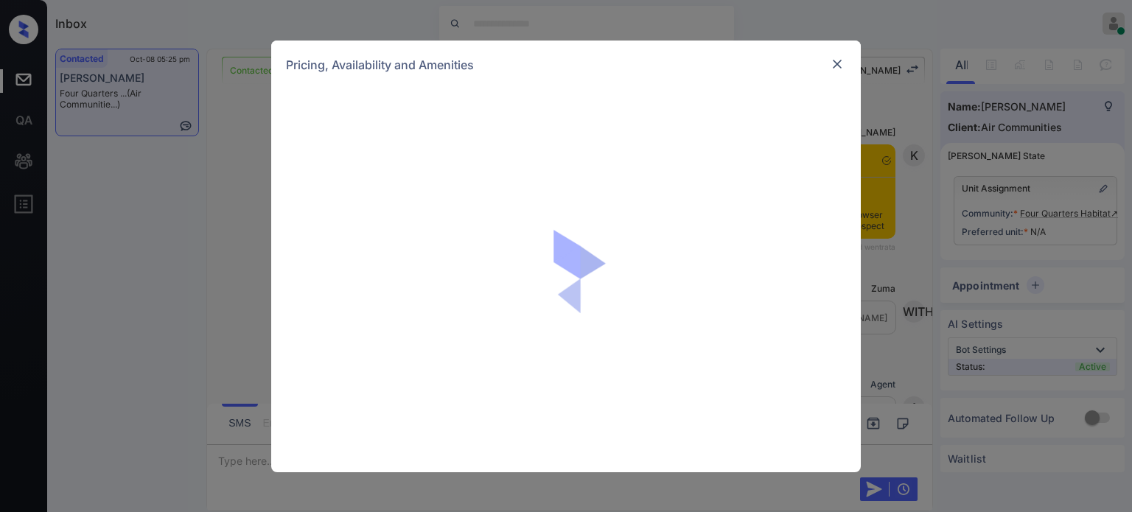
scroll to position [1061, 0]
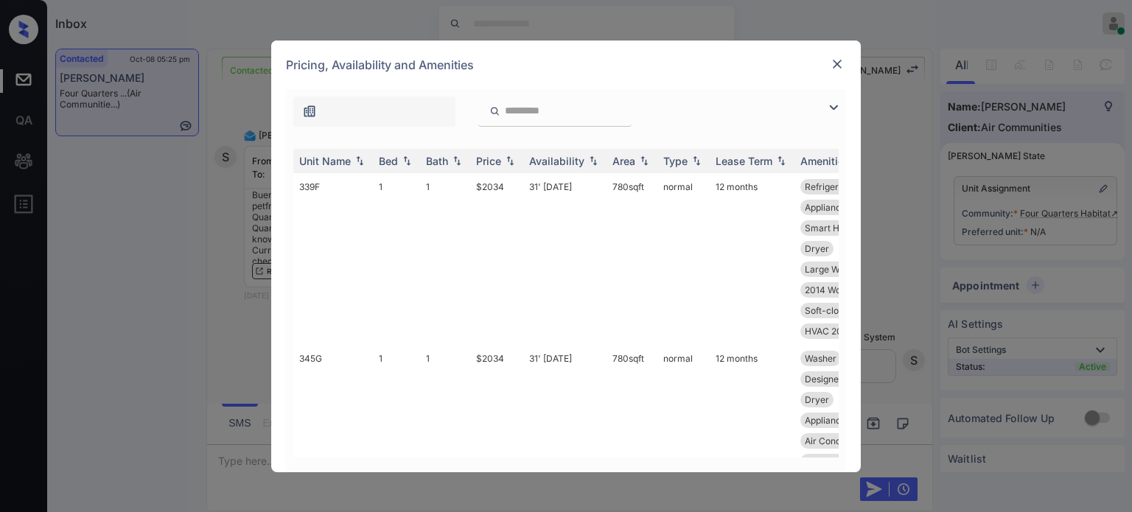
click at [832, 114] on img at bounding box center [834, 108] width 18 height 18
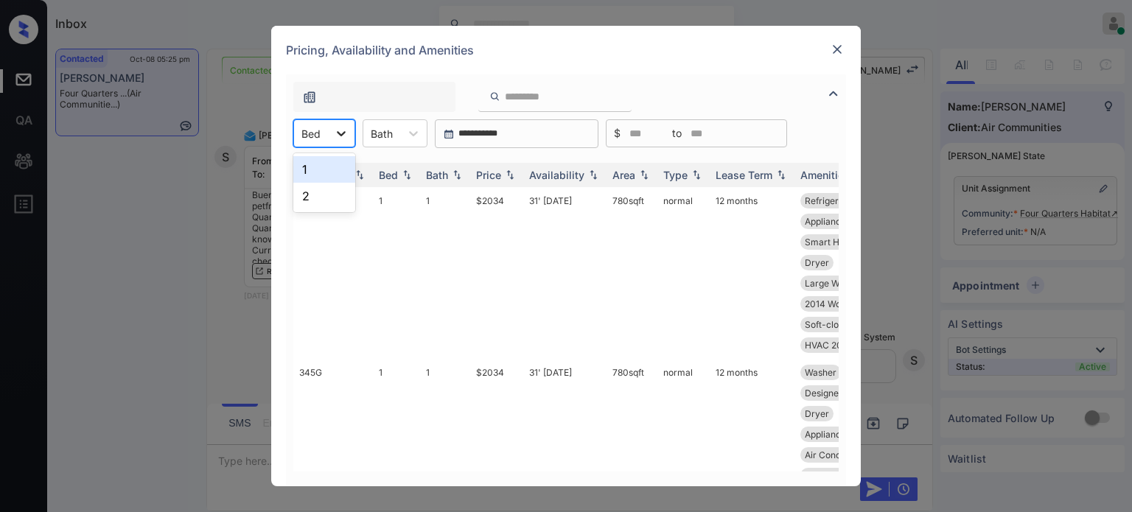
click at [347, 135] on icon at bounding box center [341, 133] width 15 height 15
click at [321, 200] on div "2" at bounding box center [324, 196] width 62 height 27
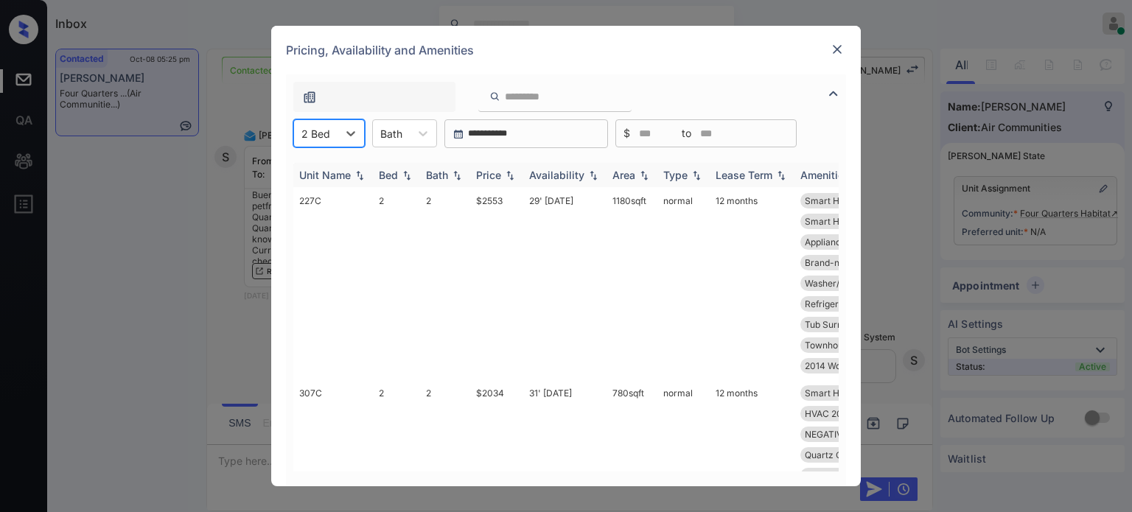
click at [500, 180] on div "Price" at bounding box center [488, 175] width 25 height 13
click at [534, 203] on td "04' Sep 25" at bounding box center [564, 283] width 83 height 192
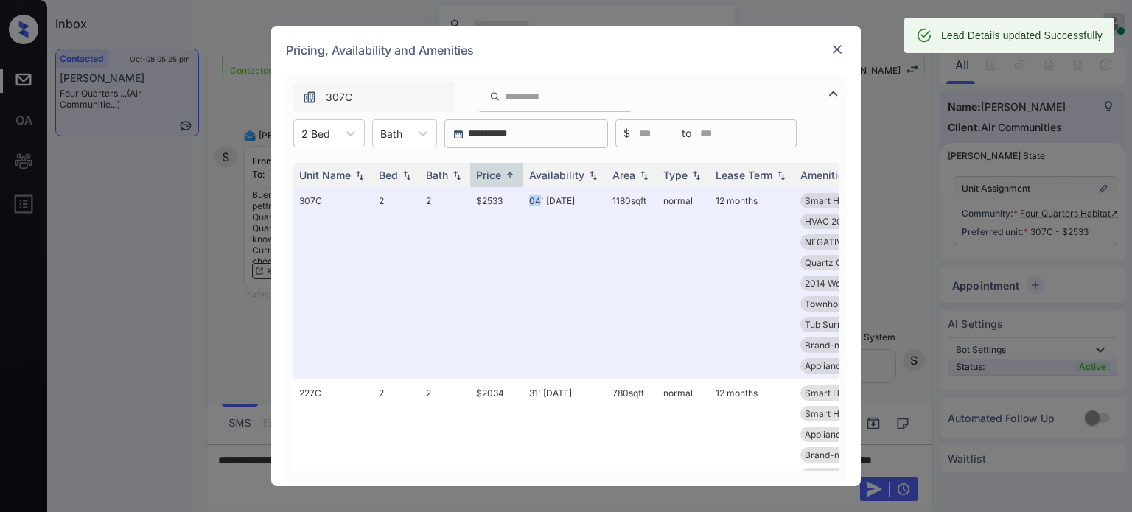
click at [834, 47] on img at bounding box center [837, 49] width 15 height 15
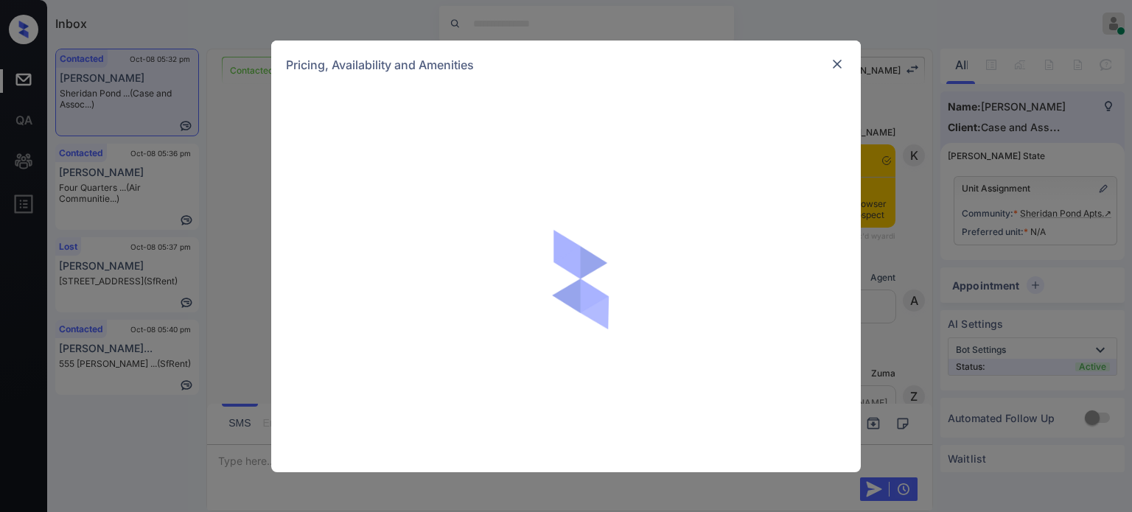
scroll to position [1005, 0]
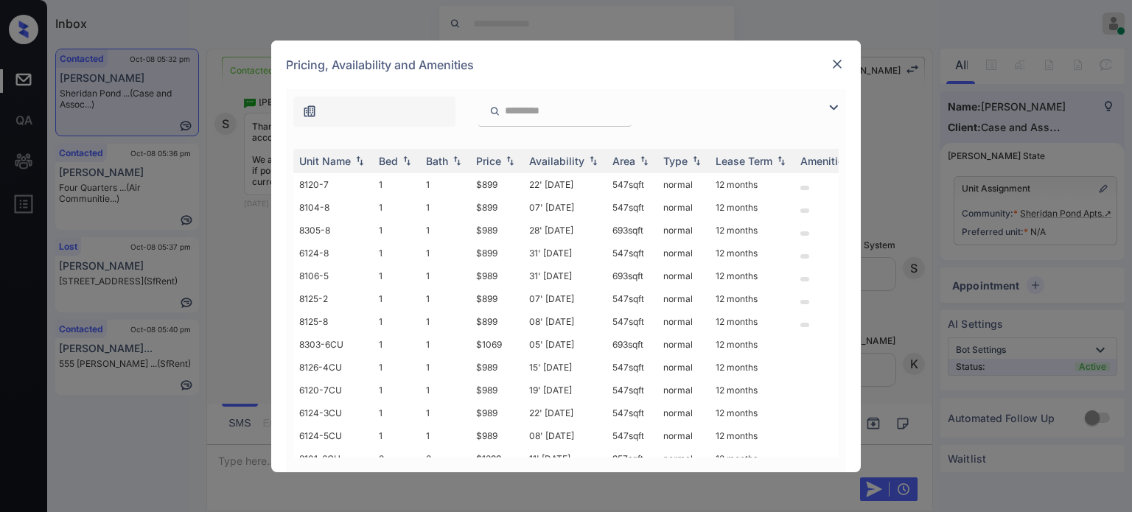
click at [833, 111] on img at bounding box center [834, 108] width 18 height 18
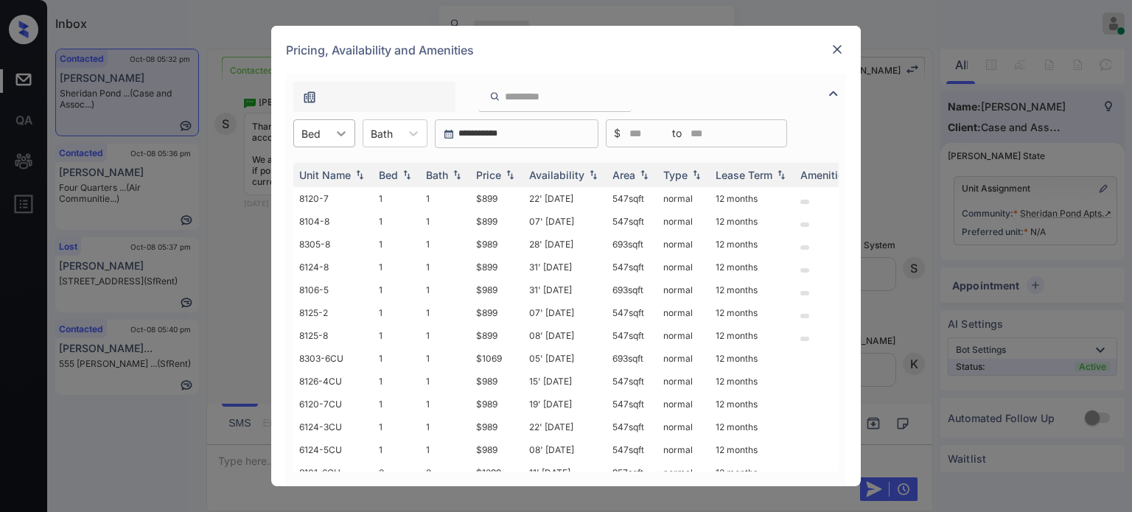
click at [345, 130] on icon at bounding box center [341, 133] width 15 height 15
click at [332, 189] on div "2" at bounding box center [324, 196] width 62 height 27
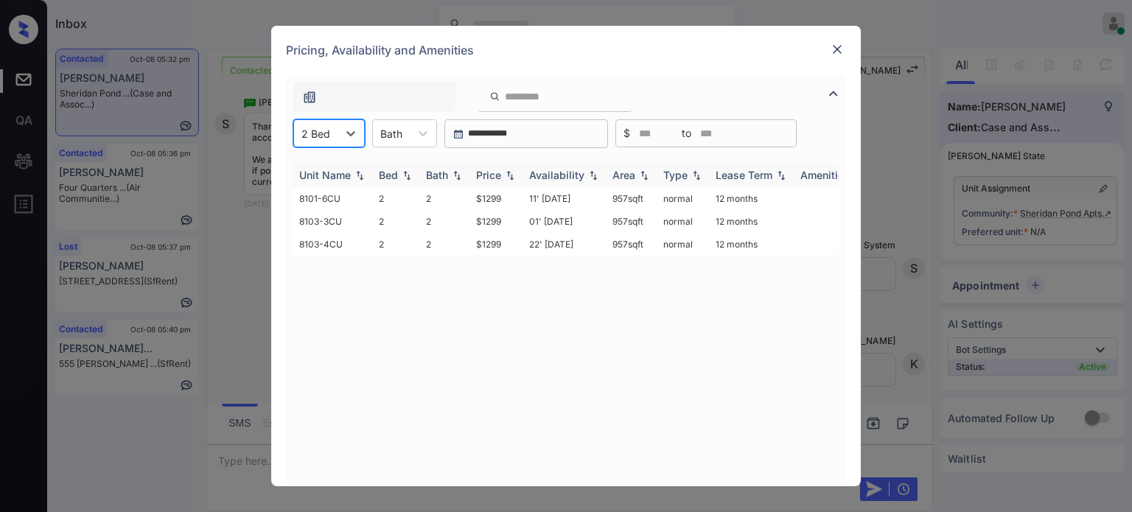
click at [495, 174] on div "Price" at bounding box center [488, 175] width 25 height 13
click at [561, 198] on td "11' Feb 25" at bounding box center [564, 198] width 83 height 23
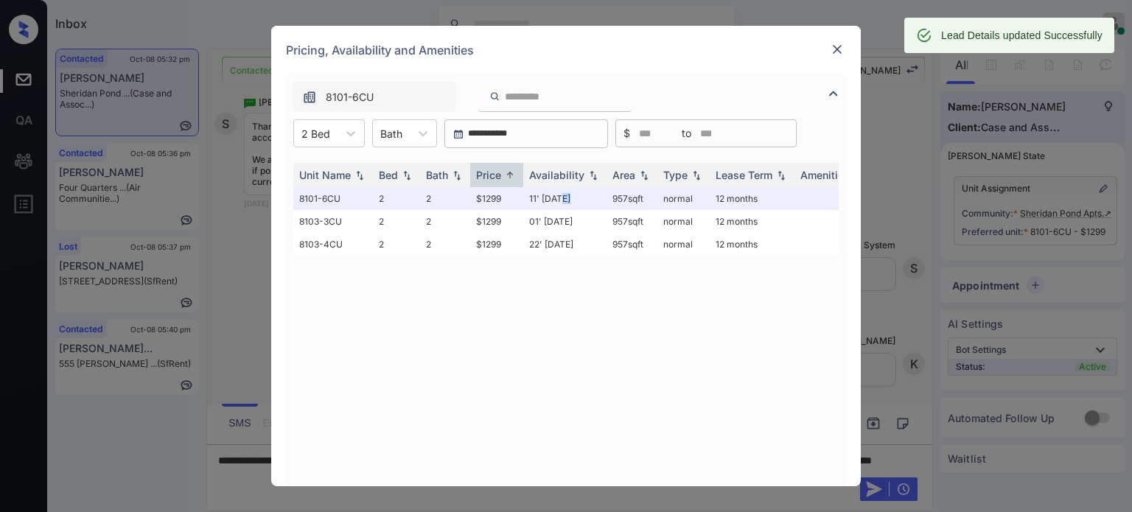
click at [836, 49] on img at bounding box center [837, 49] width 15 height 15
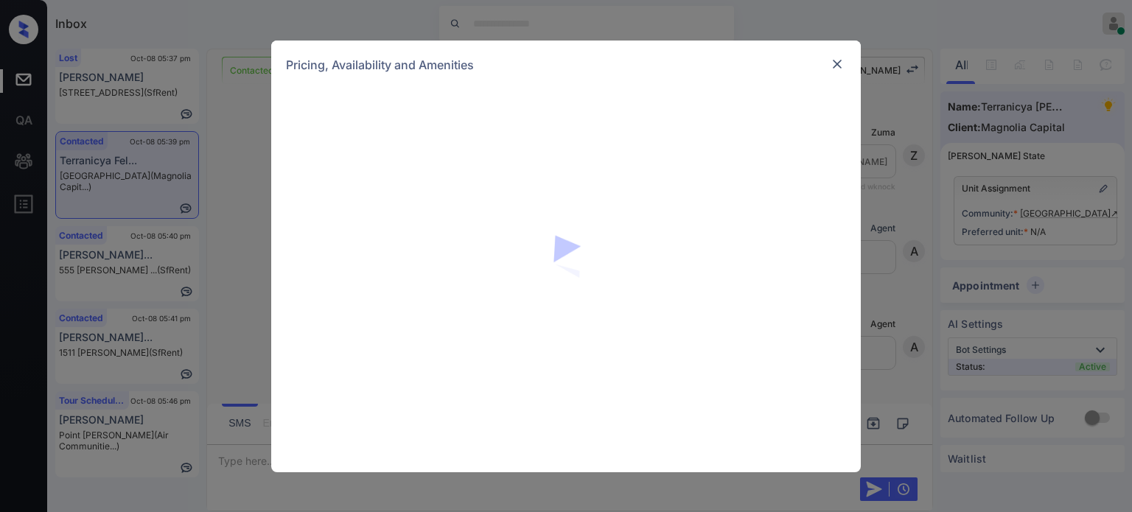
scroll to position [481, 0]
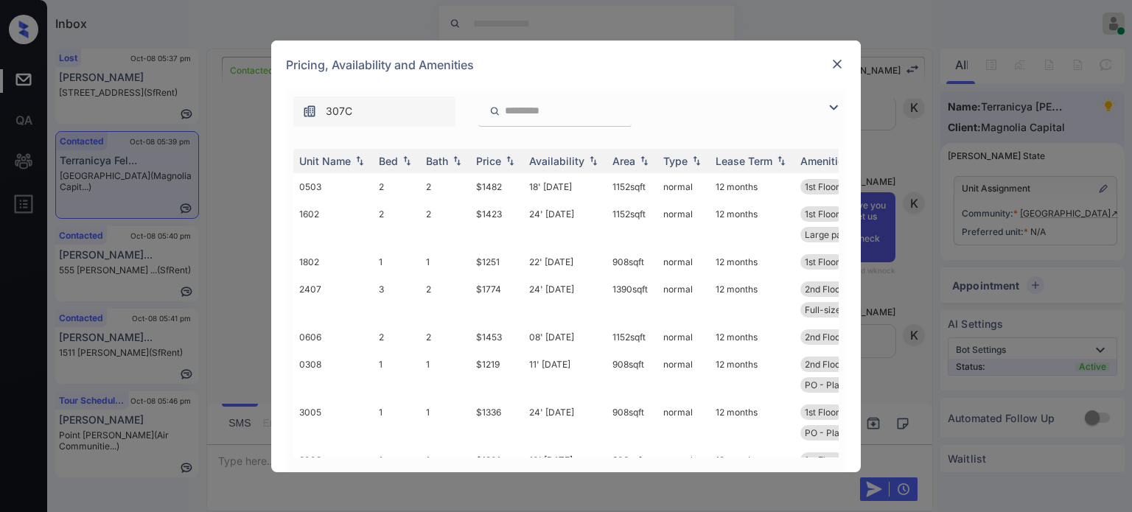
click at [834, 108] on img at bounding box center [834, 108] width 18 height 18
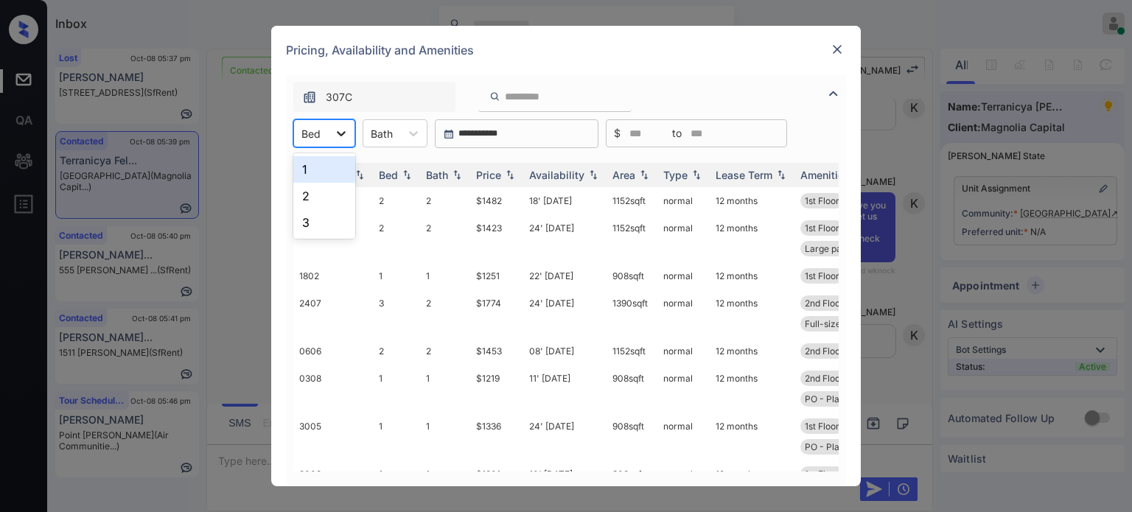
click at [334, 133] on icon at bounding box center [341, 133] width 15 height 15
click at [333, 218] on div "3" at bounding box center [324, 222] width 62 height 27
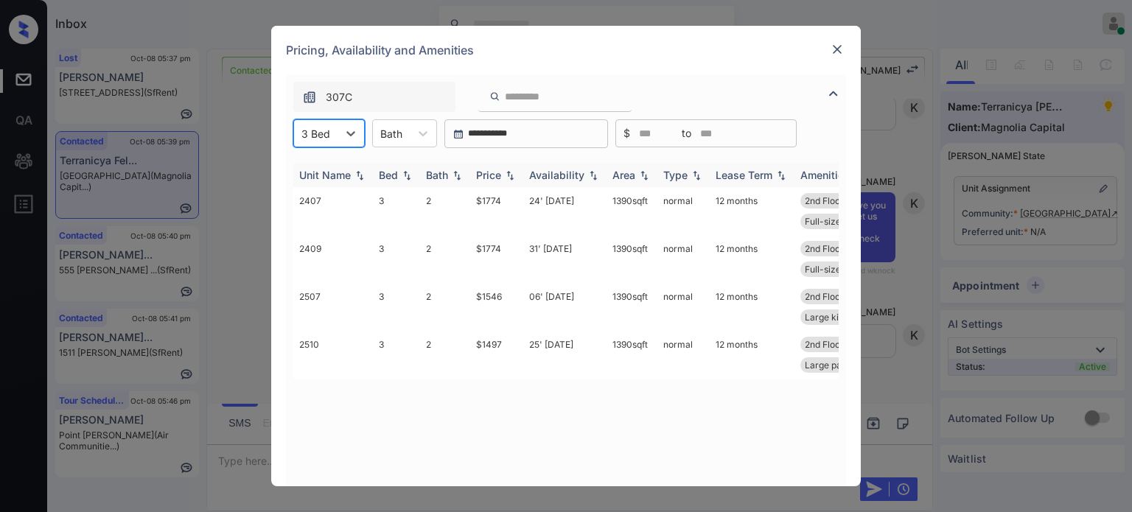
click at [489, 174] on div "Price" at bounding box center [488, 175] width 25 height 13
click at [560, 200] on td "25' [DATE]" at bounding box center [564, 211] width 83 height 48
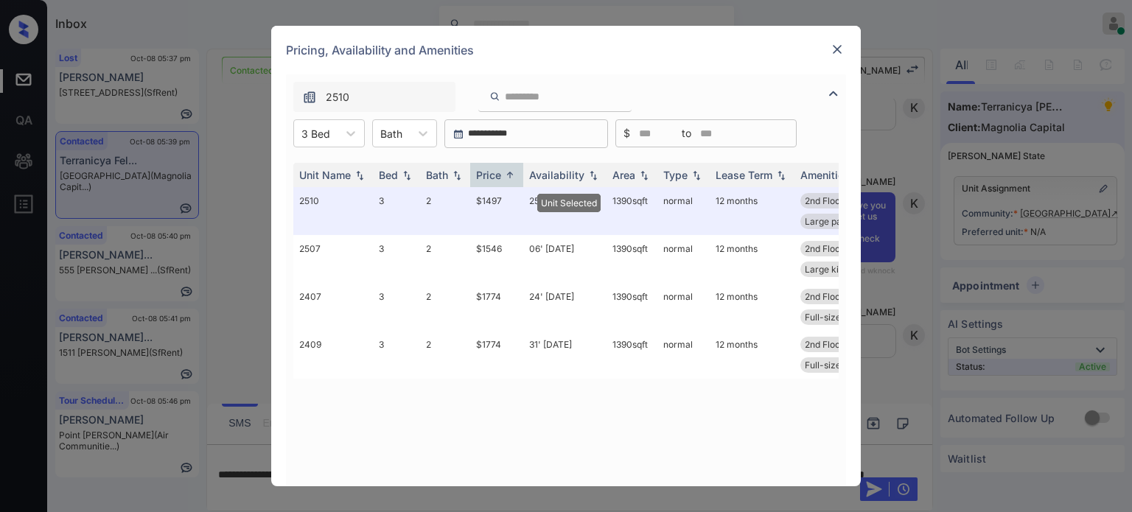
click at [836, 45] on img at bounding box center [837, 49] width 15 height 15
